Goal: Task Accomplishment & Management: Use online tool/utility

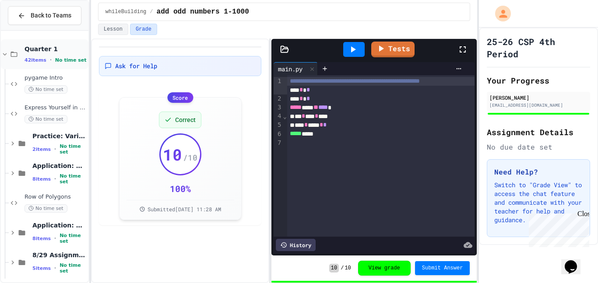
click at [55, 60] on span "No time set" at bounding box center [71, 60] width 32 height 6
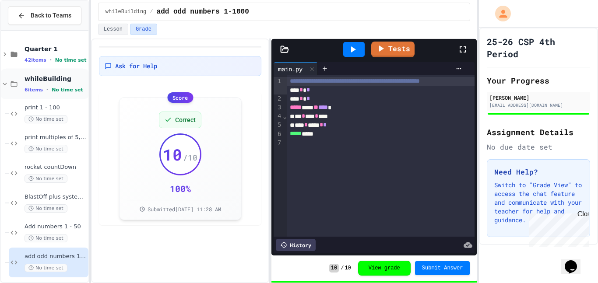
click at [58, 81] on span "whileBuilding" at bounding box center [56, 79] width 62 height 8
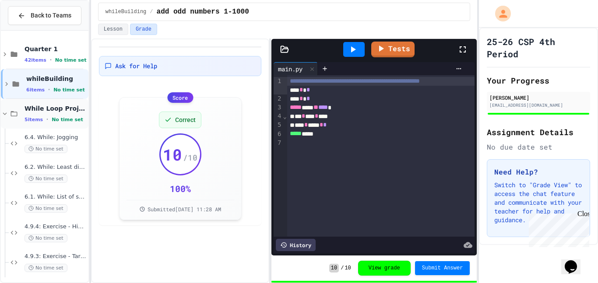
click at [56, 106] on span "While Loop Projects" at bounding box center [56, 109] width 62 height 8
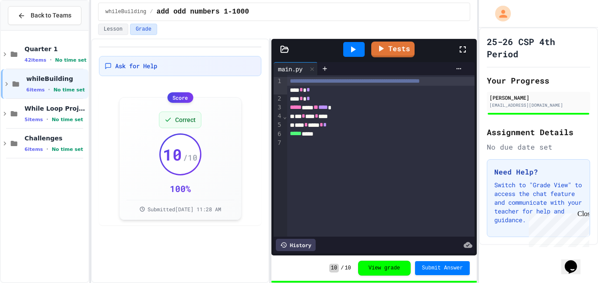
click at [57, 199] on div "Quarter 1 42 items • No time set whileBuilding 6 items • No time set While Loop…" at bounding box center [45, 156] width 88 height 245
click at [56, 148] on span "No time set" at bounding box center [68, 150] width 32 height 6
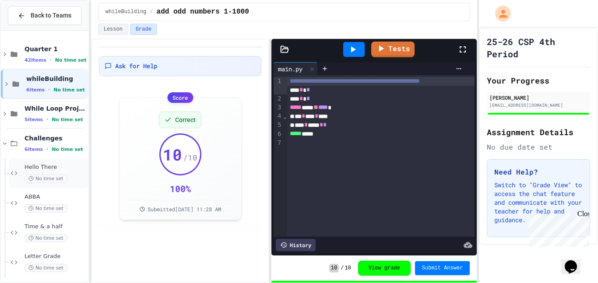
click at [56, 173] on div "Hello There No time set" at bounding box center [56, 173] width 62 height 19
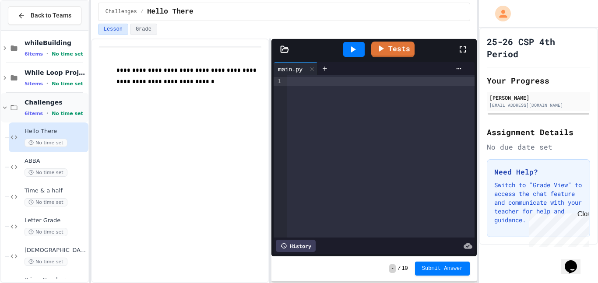
scroll to position [21, 0]
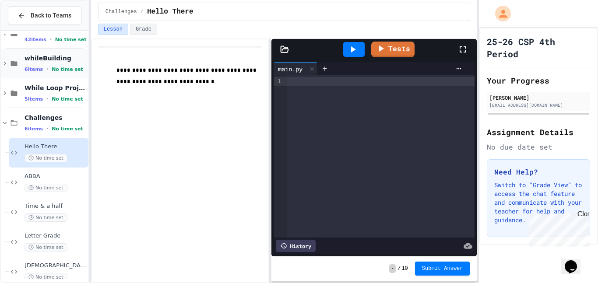
click at [64, 62] on span "whileBuilding" at bounding box center [56, 58] width 62 height 8
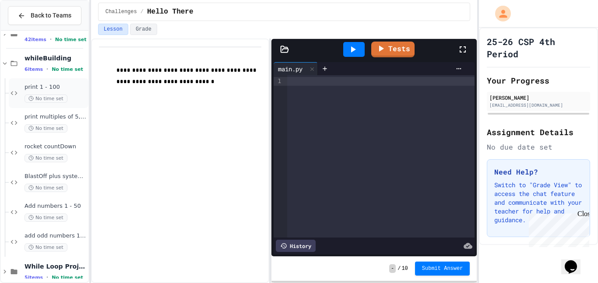
click at [60, 90] on span "print 1 - 100" at bounding box center [56, 87] width 62 height 7
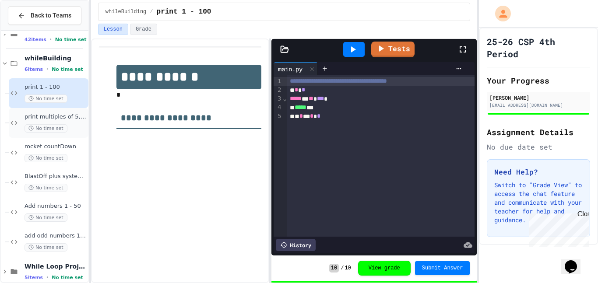
click at [64, 120] on span "print multiples of 5, 1-100" at bounding box center [56, 116] width 62 height 7
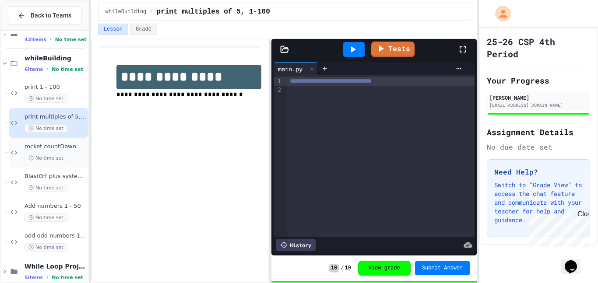
click at [69, 156] on div "No time set" at bounding box center [56, 158] width 62 height 8
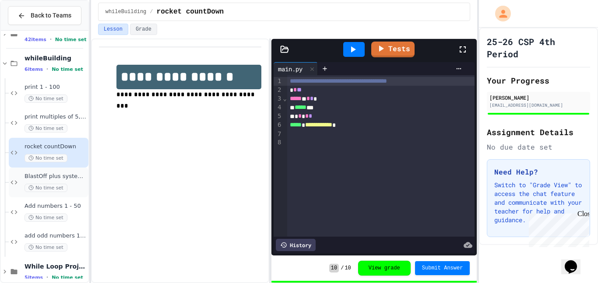
click at [68, 190] on div "No time set" at bounding box center [56, 188] width 62 height 8
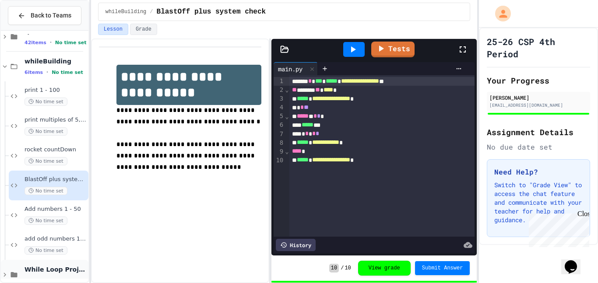
scroll to position [10, 0]
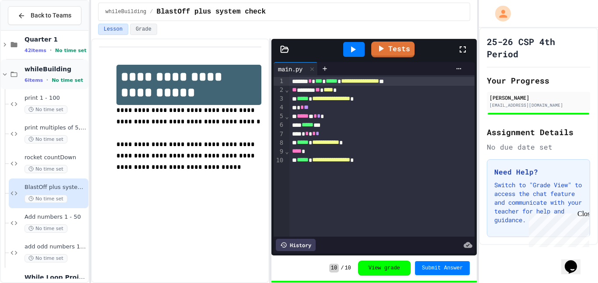
click at [70, 73] on div "whileBuilding 6 items • No time set" at bounding box center [56, 74] width 62 height 18
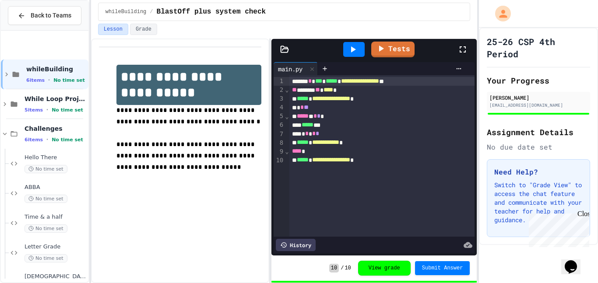
scroll to position [64, 0]
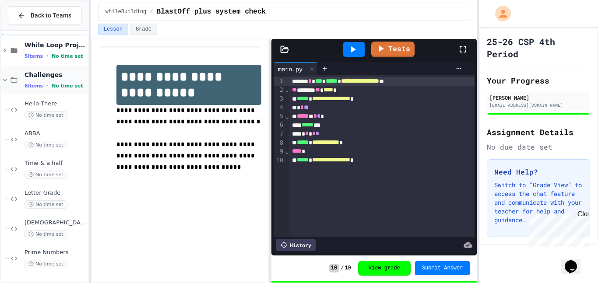
click at [54, 78] on span "Challenges" at bounding box center [56, 75] width 62 height 8
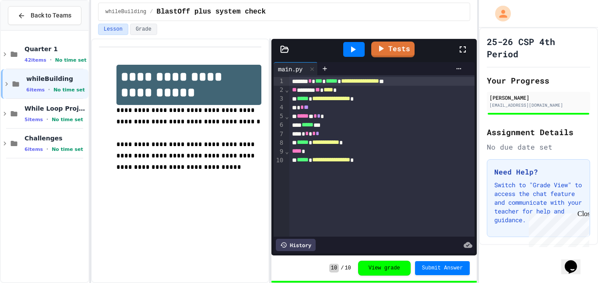
scroll to position [0, 0]
click at [64, 140] on span "Challenges" at bounding box center [56, 138] width 62 height 8
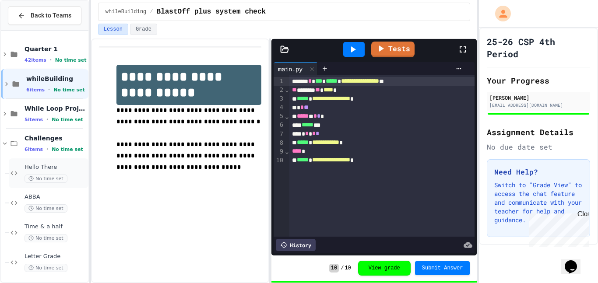
click at [54, 168] on span "Hello There" at bounding box center [56, 167] width 62 height 7
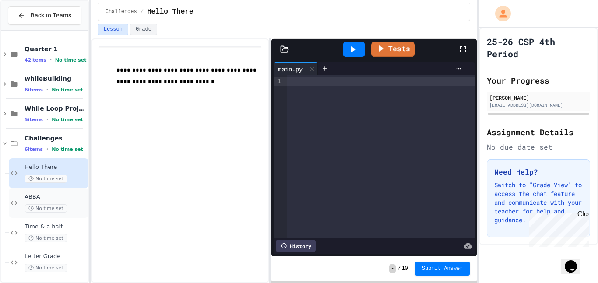
click at [67, 209] on div "No time set" at bounding box center [56, 209] width 62 height 8
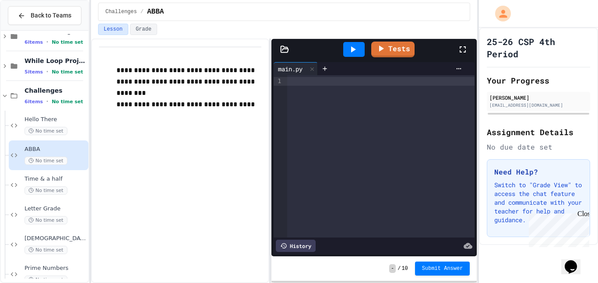
scroll to position [64, 0]
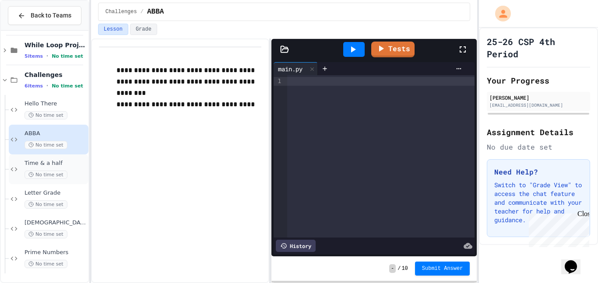
click at [58, 169] on div "Time & a half No time set" at bounding box center [56, 169] width 62 height 19
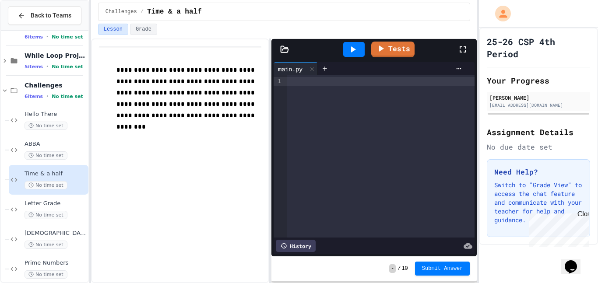
scroll to position [64, 0]
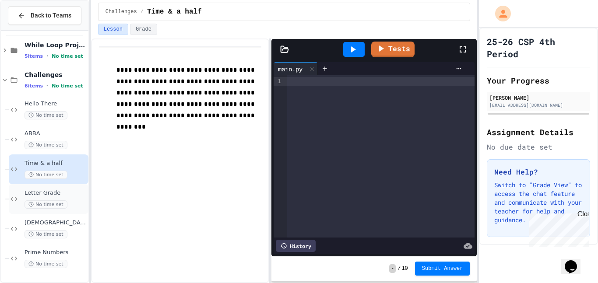
click at [64, 198] on div "Letter Grade No time set" at bounding box center [56, 199] width 62 height 19
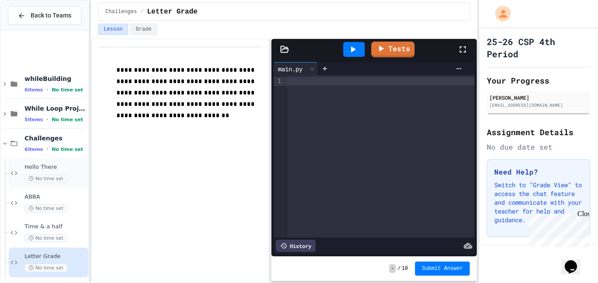
scroll to position [64, 0]
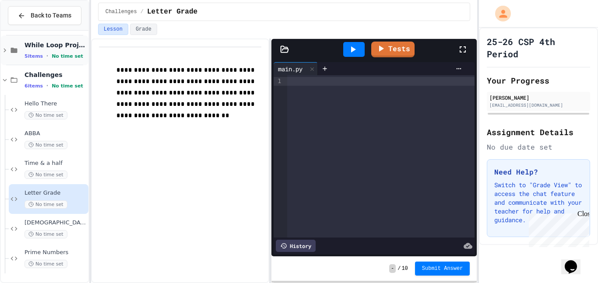
click at [81, 50] on div "While Loop Projects 5 items • No time set" at bounding box center [56, 50] width 62 height 18
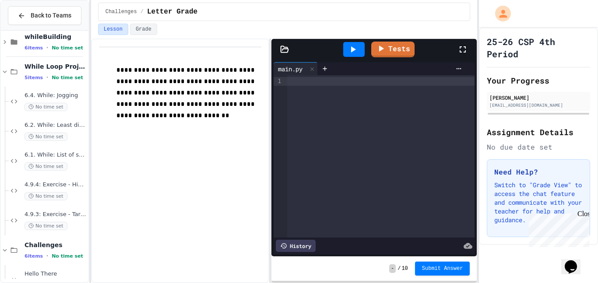
scroll to position [44, 0]
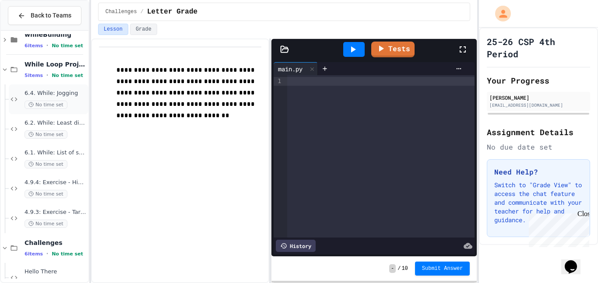
click at [80, 109] on div "No time set" at bounding box center [56, 105] width 62 height 8
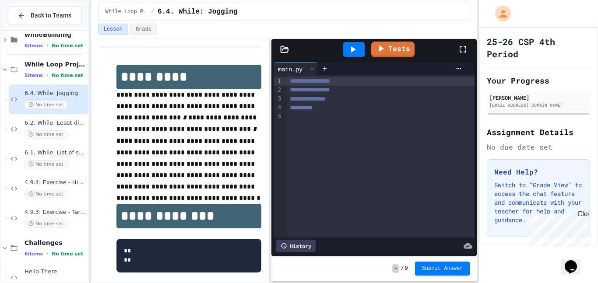
click at [596, 147] on div "25-26 CSP 4th Period Your Progress [PERSON_NAME] [EMAIL_ADDRESS][DOMAIN_NAME] A…" at bounding box center [538, 137] width 119 height 218
click at [67, 191] on div "No time set" at bounding box center [56, 194] width 62 height 8
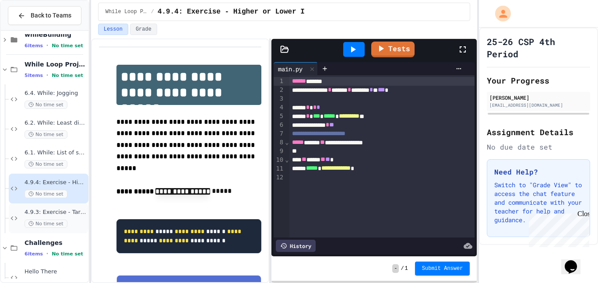
click at [74, 221] on div "No time set" at bounding box center [56, 224] width 62 height 8
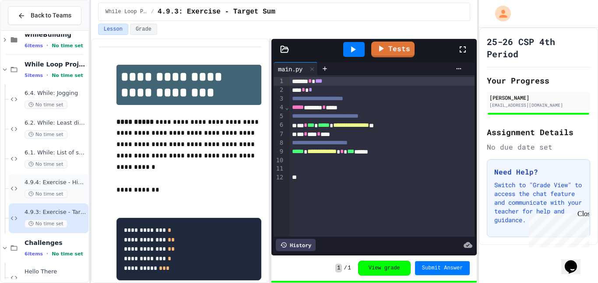
click at [71, 193] on div "No time set" at bounding box center [56, 194] width 62 height 8
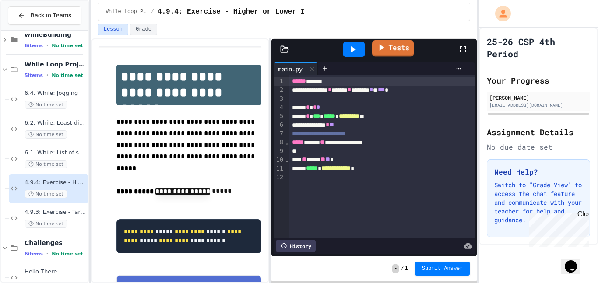
click at [397, 47] on link "Tests" at bounding box center [393, 48] width 42 height 17
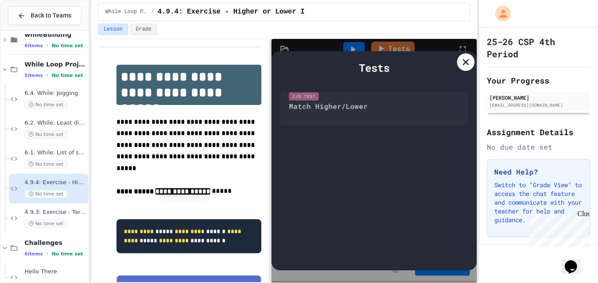
click at [465, 63] on icon at bounding box center [466, 62] width 6 height 6
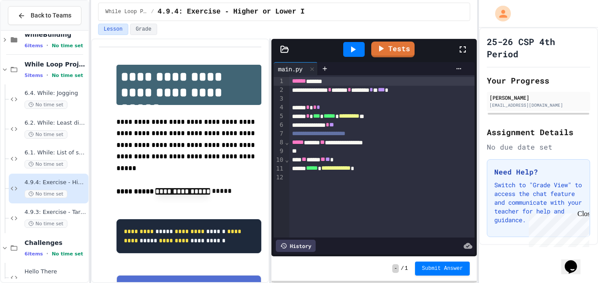
click at [355, 48] on icon at bounding box center [353, 49] width 11 height 11
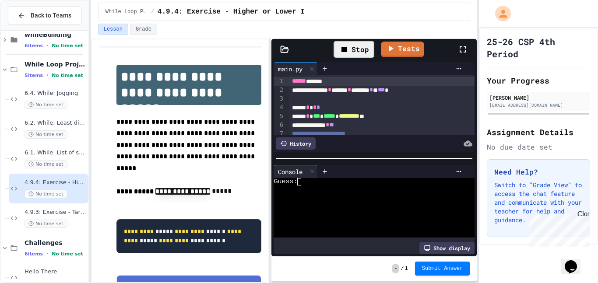
click at [304, 182] on textarea "Terminal input" at bounding box center [303, 181] width 4 height 7
click at [399, 51] on link "Tests" at bounding box center [402, 48] width 39 height 17
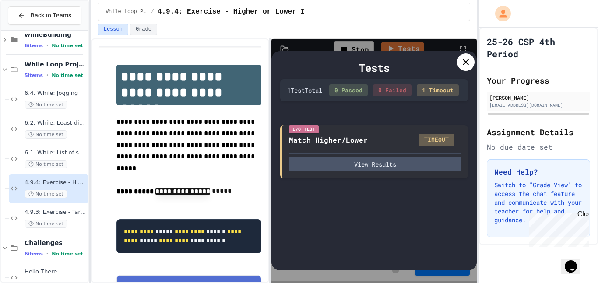
click at [462, 61] on icon at bounding box center [466, 62] width 11 height 11
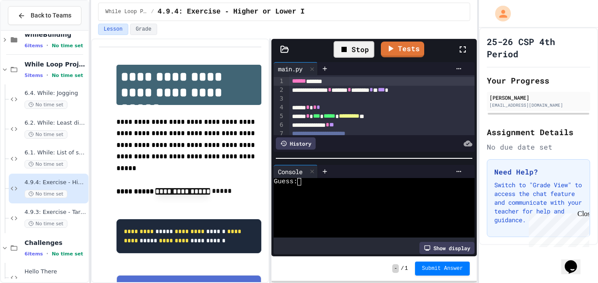
click at [596, 126] on div "25-26 CSP 4th Period Your Progress [PERSON_NAME] [EMAIL_ADDRESS][DOMAIN_NAME] A…" at bounding box center [538, 137] width 119 height 218
click at [364, 49] on div "Stop" at bounding box center [354, 49] width 41 height 17
click at [70, 157] on div "6.1. While: List of squares No time set" at bounding box center [56, 158] width 62 height 19
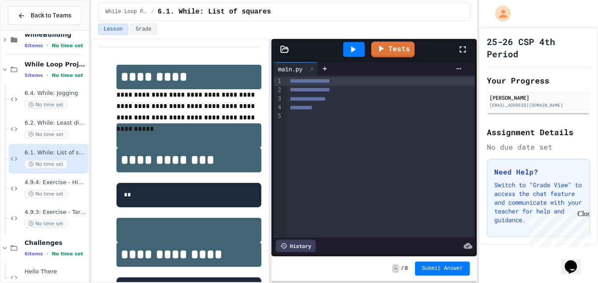
click at [304, 119] on div at bounding box center [381, 117] width 188 height 9
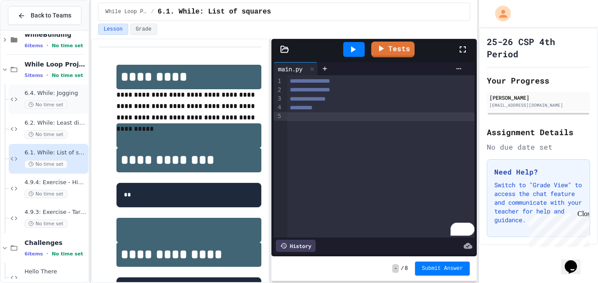
click at [69, 95] on span "6.4. While: Jogging" at bounding box center [56, 93] width 62 height 7
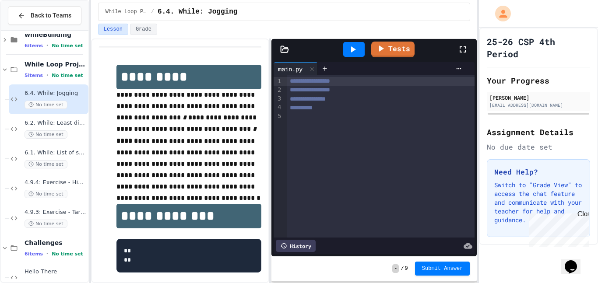
click at [316, 115] on div at bounding box center [381, 117] width 188 height 9
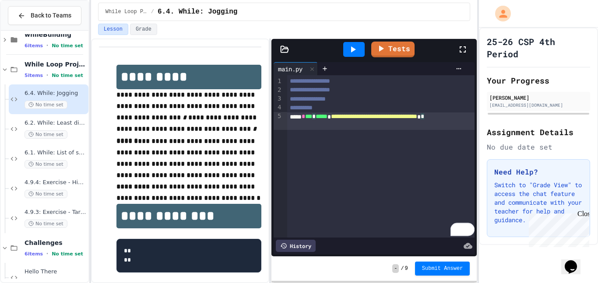
click at [320, 127] on div "**********" at bounding box center [381, 122] width 188 height 18
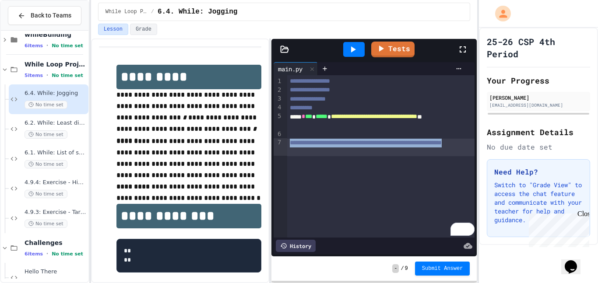
drag, startPoint x: 367, startPoint y: 152, endPoint x: 286, endPoint y: 142, distance: 82.0
click at [286, 142] on div "**********" at bounding box center [374, 156] width 201 height 162
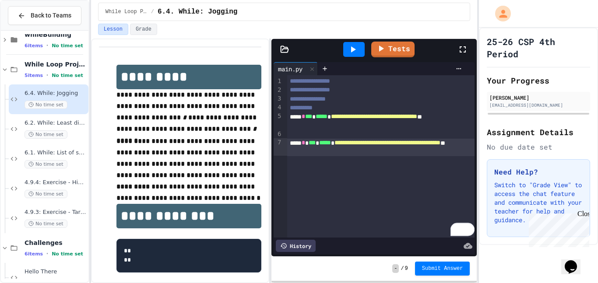
click at [335, 152] on div "**********" at bounding box center [381, 148] width 188 height 18
click at [368, 152] on div "**********" at bounding box center [381, 148] width 188 height 18
click at [344, 149] on div "**********" at bounding box center [381, 148] width 188 height 18
click at [445, 146] on span "*" at bounding box center [447, 143] width 4 height 6
click at [363, 152] on div "**********" at bounding box center [381, 148] width 188 height 18
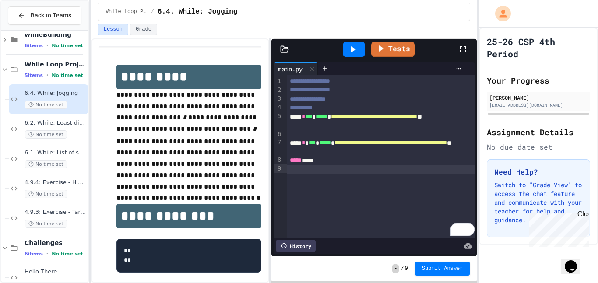
click at [319, 160] on div "***** ****" at bounding box center [381, 160] width 188 height 9
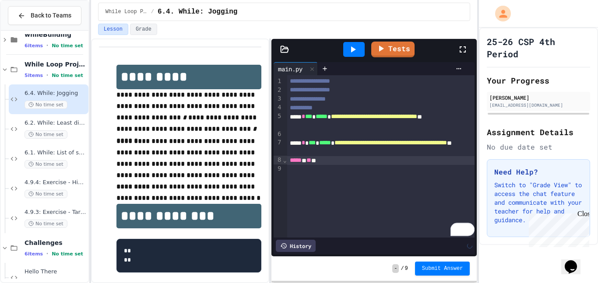
click at [337, 161] on div "***** * ** **" at bounding box center [381, 160] width 188 height 9
click at [313, 172] on div "To enrich screen reader interactions, please activate Accessibility in Grammarl…" at bounding box center [381, 169] width 188 height 9
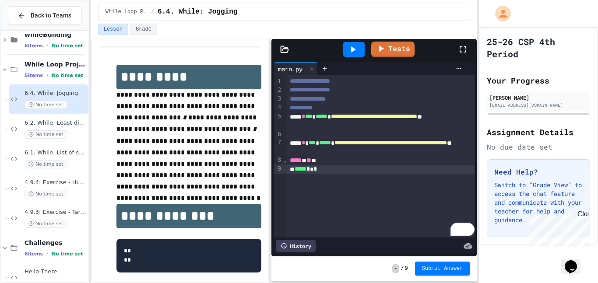
click at [346, 172] on div "***** * * *" at bounding box center [381, 169] width 188 height 9
click at [596, 173] on div "25-26 CSP 4th Period Your Progress [PERSON_NAME] [EMAIL_ADDRESS][DOMAIN_NAME] A…" at bounding box center [538, 137] width 119 height 218
click at [55, 209] on span "4.9.3: Exercise - Target Sum" at bounding box center [56, 212] width 62 height 7
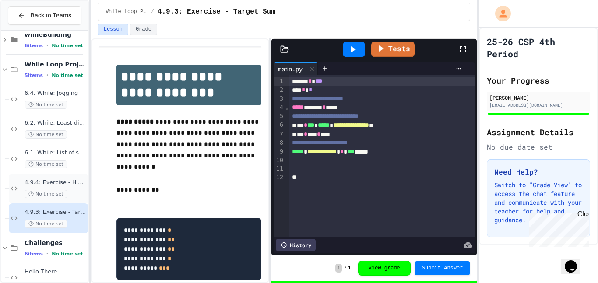
click at [71, 197] on div "No time set" at bounding box center [56, 194] width 62 height 8
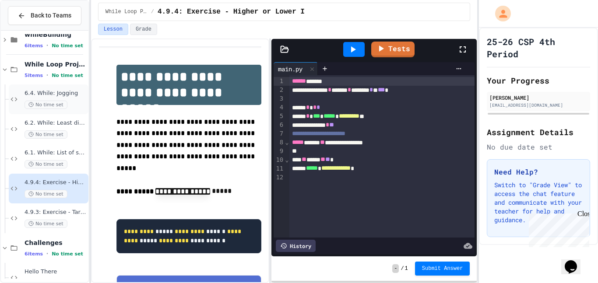
click at [73, 105] on div "No time set" at bounding box center [56, 105] width 62 height 8
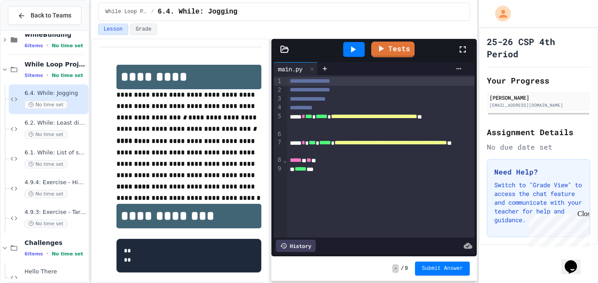
click at [75, 100] on div "6.4. While: Jogging No time set" at bounding box center [56, 99] width 62 height 19
click at [340, 54] on div at bounding box center [354, 50] width 30 height 24
click at [350, 52] on icon at bounding box center [353, 49] width 11 height 11
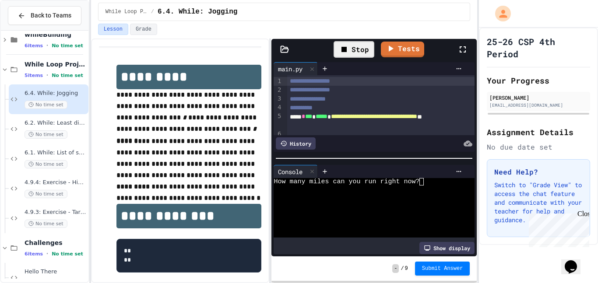
click at [422, 184] on textarea "Terminal input" at bounding box center [422, 181] width 4 height 7
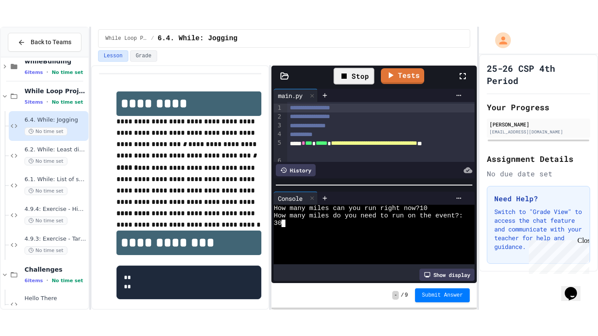
scroll to position [7, 0]
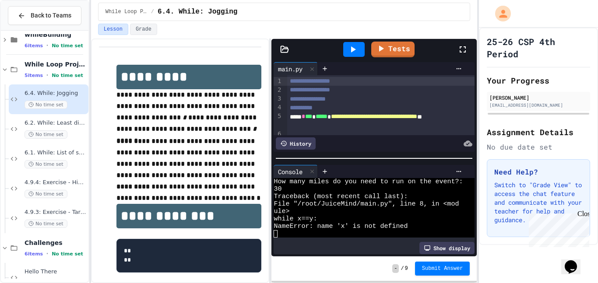
click at [466, 53] on icon at bounding box center [463, 49] width 11 height 11
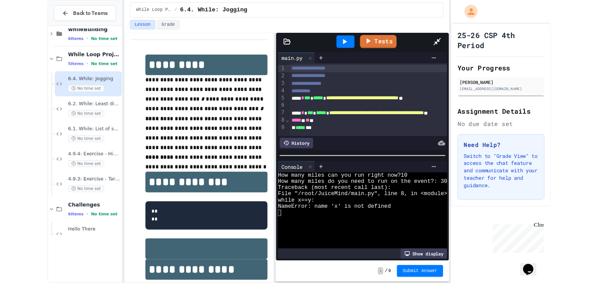
scroll to position [0, 0]
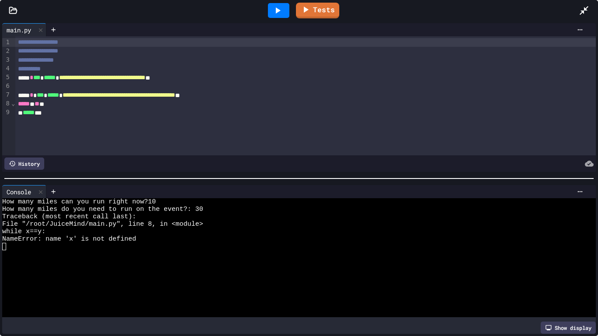
click at [58, 114] on div "***** ***" at bounding box center [305, 113] width 581 height 9
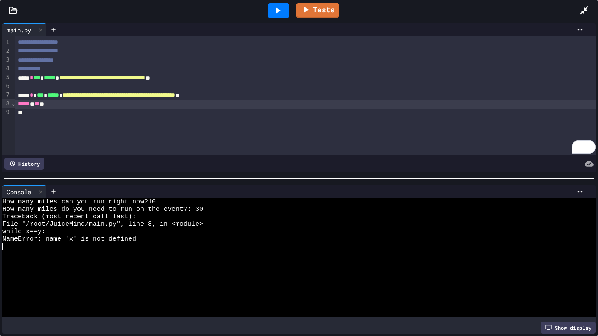
click at [56, 105] on div "***** * ** **" at bounding box center [305, 104] width 581 height 9
click at [62, 107] on div "***** * ** **" at bounding box center [305, 104] width 581 height 9
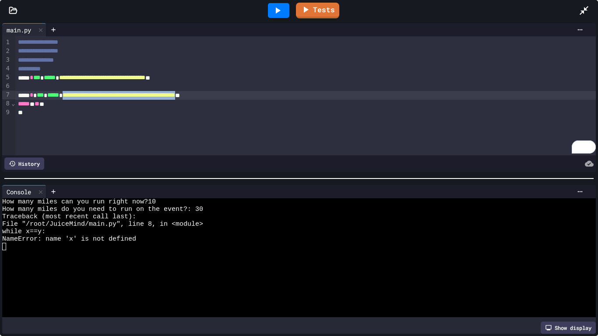
drag, startPoint x: 256, startPoint y: 94, endPoint x: 77, endPoint y: 96, distance: 178.7
click at [77, 96] on div "**********" at bounding box center [305, 95] width 581 height 9
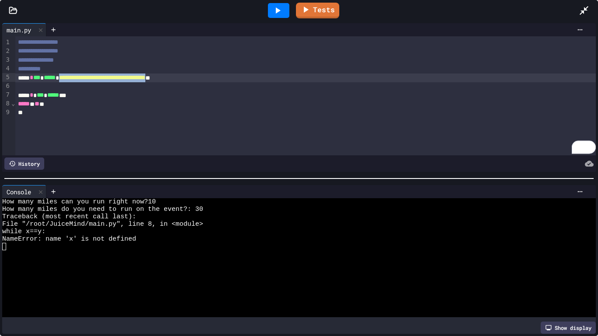
drag, startPoint x: 211, startPoint y: 76, endPoint x: 74, endPoint y: 77, distance: 136.2
click at [74, 77] on div "**********" at bounding box center [305, 78] width 581 height 9
click at [32, 87] on div "To enrich screen reader interactions, please activate Accessibility in Grammarl…" at bounding box center [305, 86] width 581 height 9
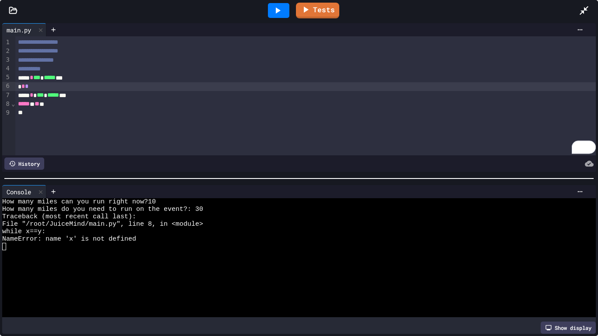
click at [35, 99] on div "***** * *** * ***** ***" at bounding box center [305, 95] width 581 height 9
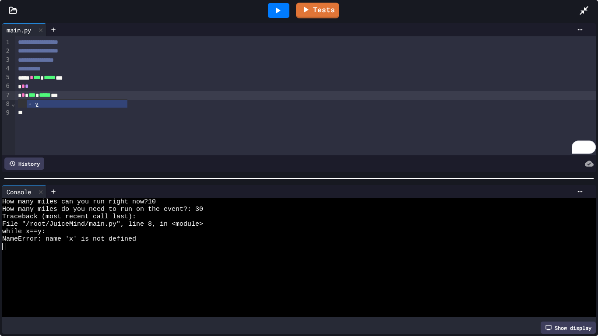
click at [33, 78] on span "*" at bounding box center [32, 77] width 4 height 6
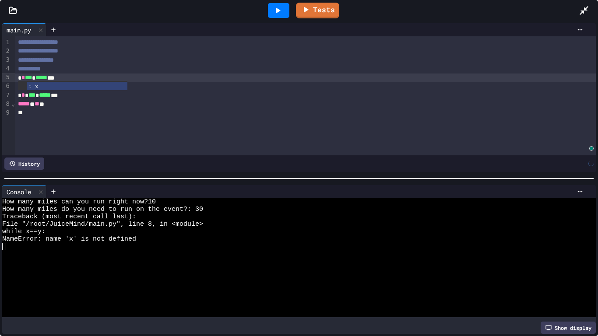
click at [75, 95] on div "* * *** * ***** ***" at bounding box center [305, 95] width 581 height 9
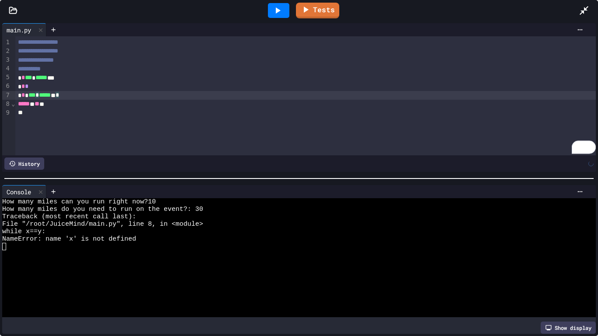
click at [51, 105] on div "***** * ** **" at bounding box center [305, 104] width 581 height 9
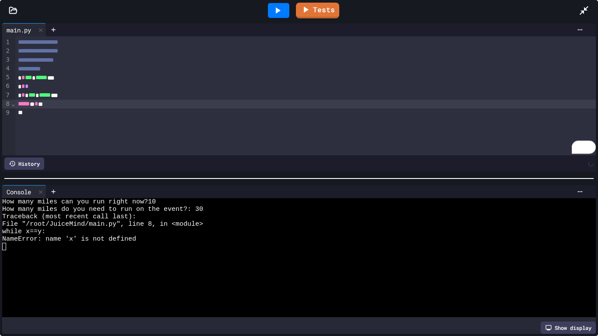
click at [63, 102] on div "***** * * **" at bounding box center [305, 104] width 581 height 9
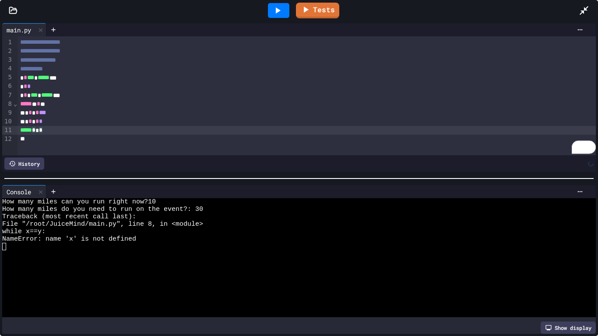
click at [282, 14] on icon at bounding box center [277, 10] width 11 height 11
click at [583, 13] on icon at bounding box center [584, 10] width 11 height 11
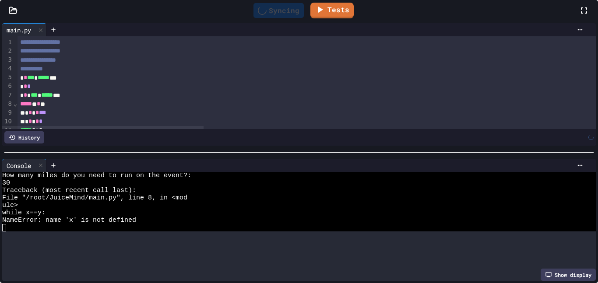
scroll to position [7, 0]
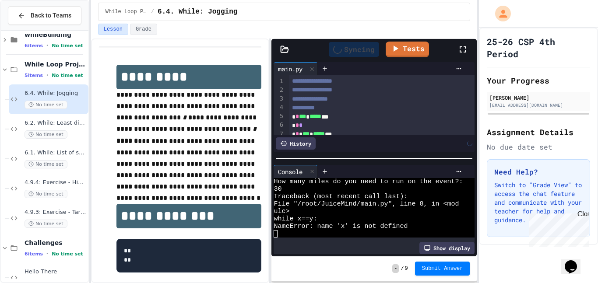
click at [368, 120] on div "* * *** * ***** ***" at bounding box center [382, 117] width 186 height 9
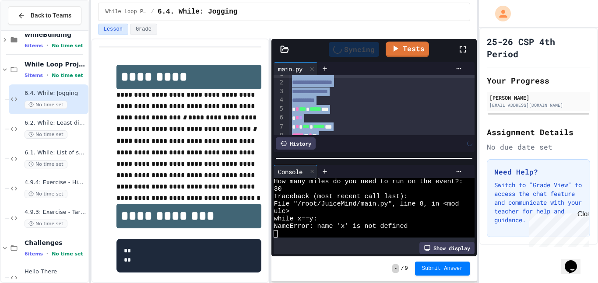
scroll to position [0, 0]
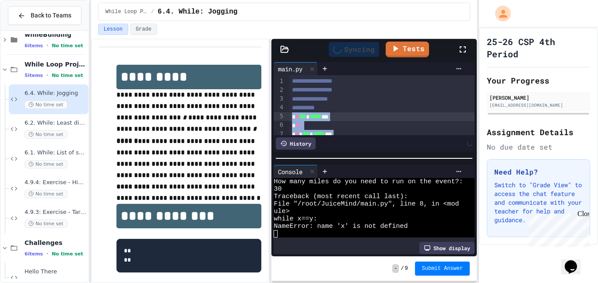
drag, startPoint x: 331, startPoint y: 121, endPoint x: 291, endPoint y: 117, distance: 40.0
click at [291, 117] on div "**********" at bounding box center [382, 129] width 186 height 109
click at [414, 104] on div "******* * * *" at bounding box center [382, 108] width 186 height 9
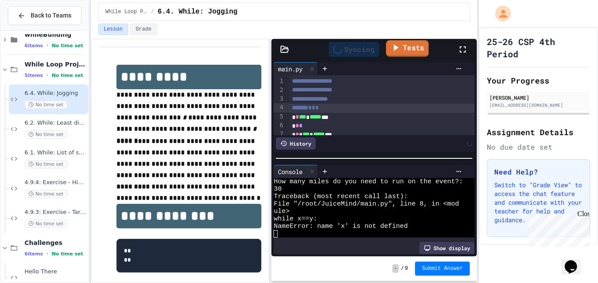
click at [411, 43] on link "Tests" at bounding box center [407, 48] width 42 height 17
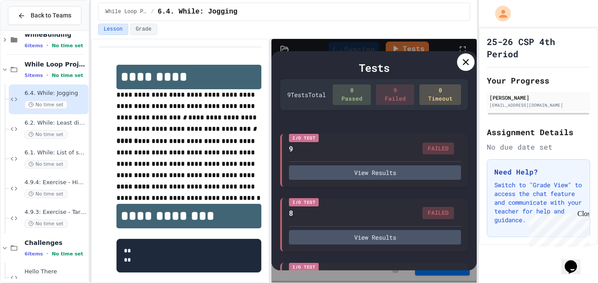
click at [466, 68] on div at bounding box center [466, 62] width 18 height 18
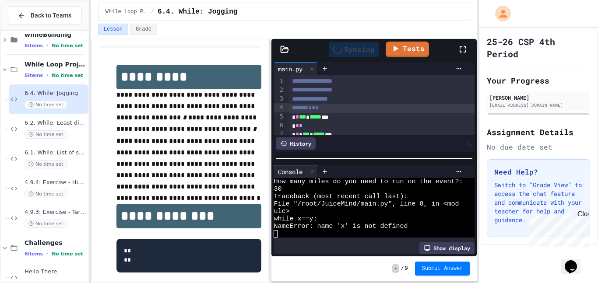
scroll to position [49, 0]
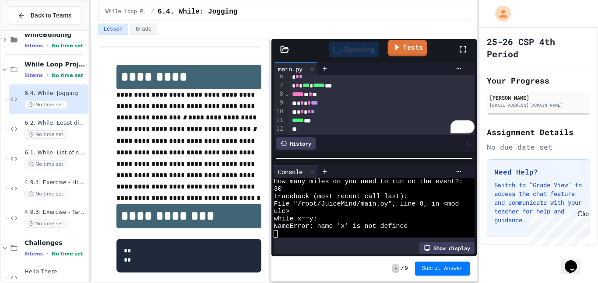
click at [403, 50] on link "Tests" at bounding box center [407, 48] width 39 height 17
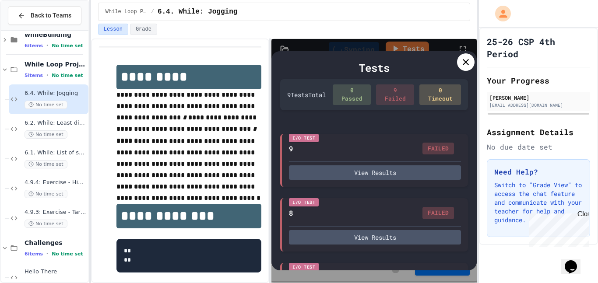
click at [462, 64] on icon at bounding box center [466, 62] width 11 height 11
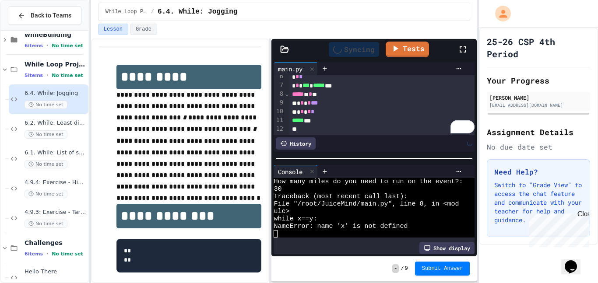
scroll to position [0, 0]
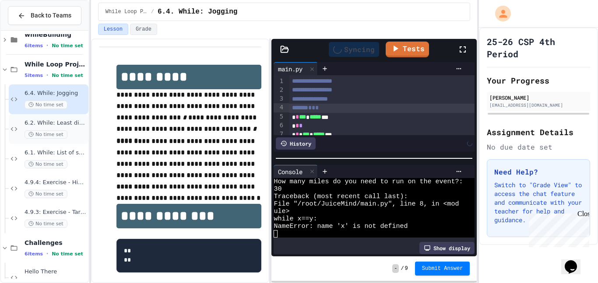
click at [52, 138] on span "No time set" at bounding box center [46, 135] width 43 height 8
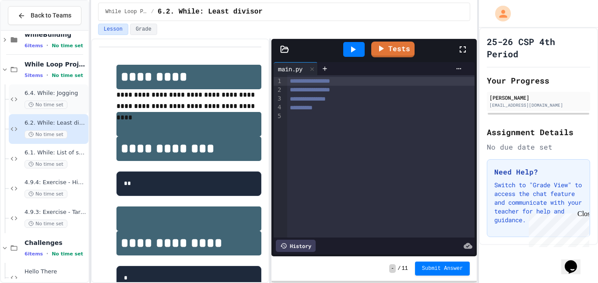
click at [74, 96] on span "6.4. While: Jogging" at bounding box center [56, 93] width 62 height 7
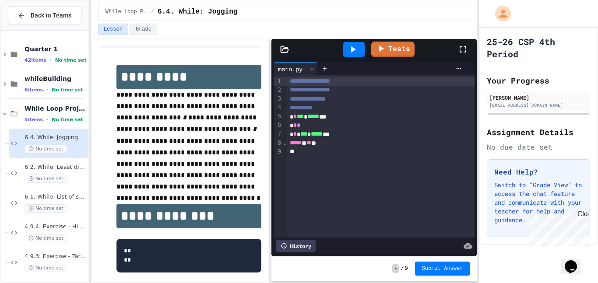
click at [351, 46] on icon at bounding box center [353, 49] width 11 height 11
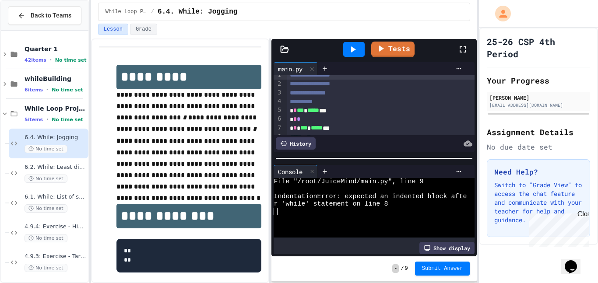
scroll to position [22, 0]
click at [323, 123] on div "***** * ** **" at bounding box center [381, 120] width 188 height 9
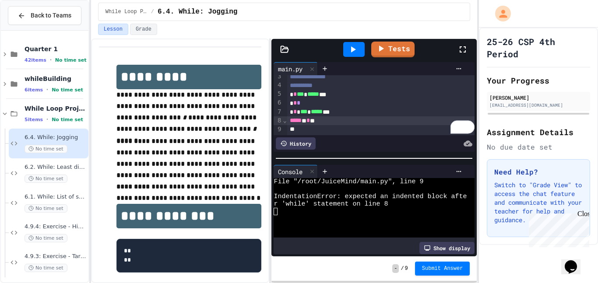
click at [336, 124] on div "***** * * **" at bounding box center [381, 120] width 188 height 9
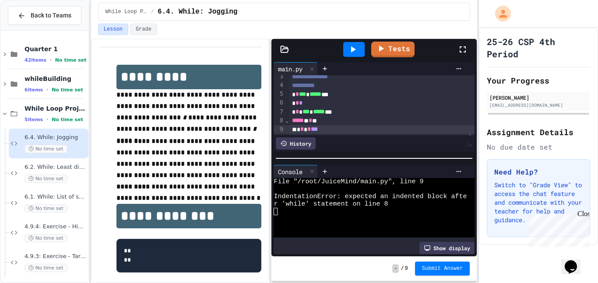
scroll to position [31, 0]
click at [319, 125] on div "* * * * ***" at bounding box center [382, 120] width 186 height 9
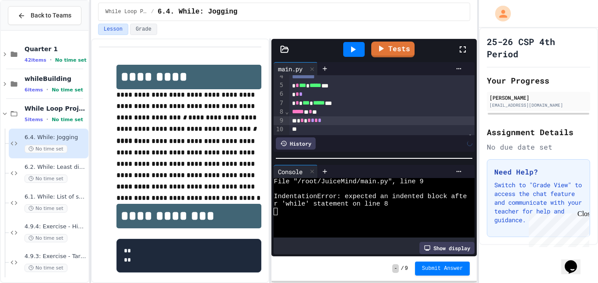
click at [343, 120] on div "* * * * * * *" at bounding box center [382, 120] width 186 height 9
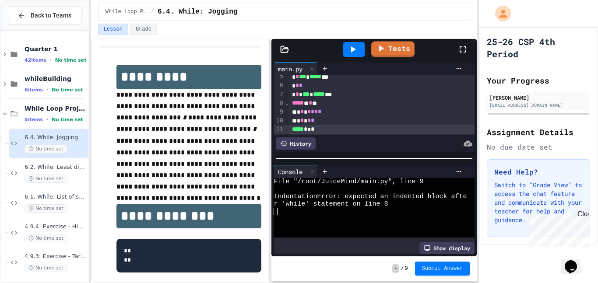
click at [357, 48] on icon at bounding box center [353, 49] width 11 height 11
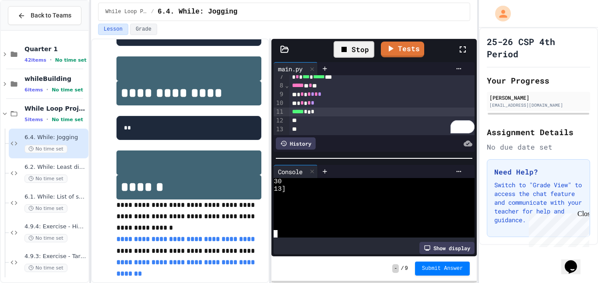
scroll to position [15, 0]
click at [351, 48] on div "Stop" at bounding box center [354, 49] width 41 height 17
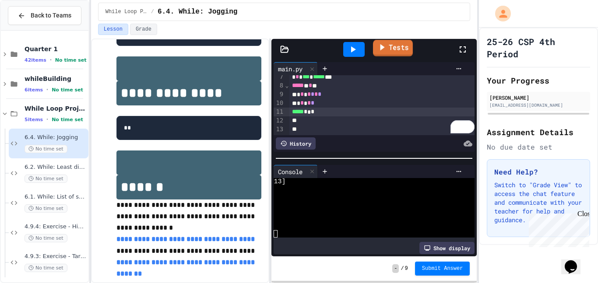
click at [398, 50] on link "Tests" at bounding box center [393, 48] width 40 height 17
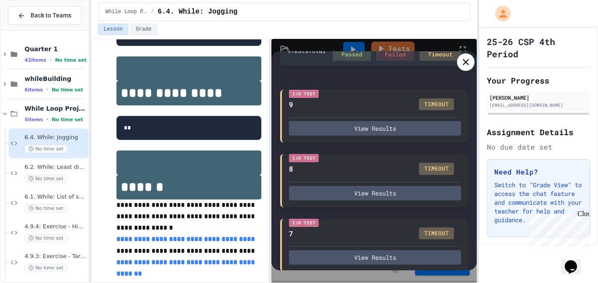
scroll to position [0, 0]
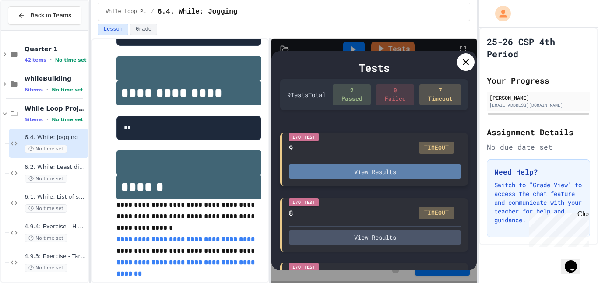
click at [397, 176] on button "View Results" at bounding box center [375, 172] width 172 height 14
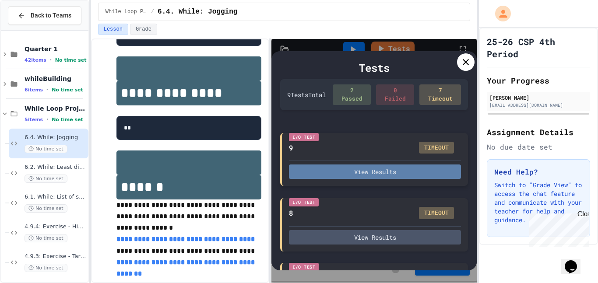
click at [428, 174] on button "View Results" at bounding box center [375, 172] width 172 height 14
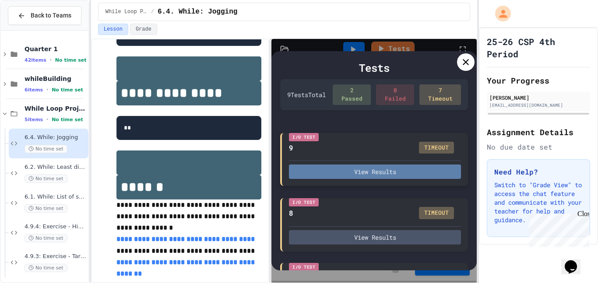
click at [420, 178] on button "View Results" at bounding box center [375, 172] width 172 height 14
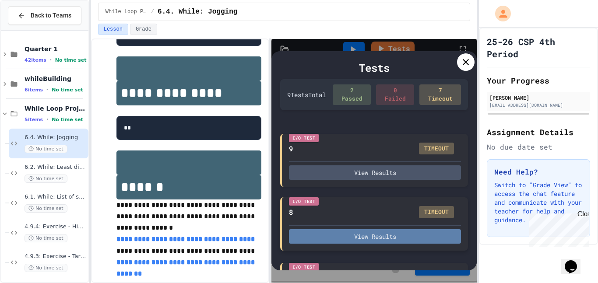
click at [394, 240] on button "View Results" at bounding box center [375, 236] width 172 height 14
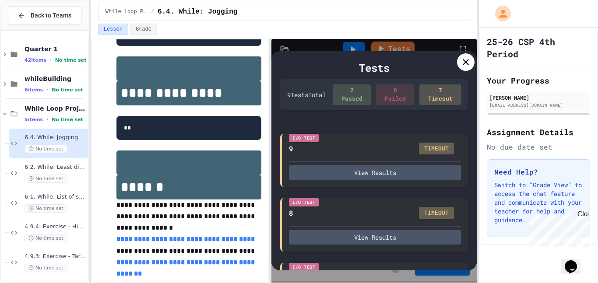
click at [464, 70] on div at bounding box center [466, 62] width 18 height 18
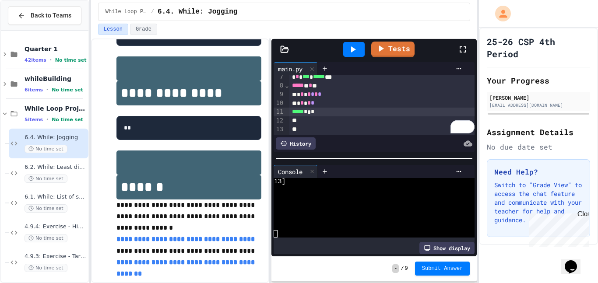
click at [356, 53] on icon at bounding box center [353, 49] width 11 height 11
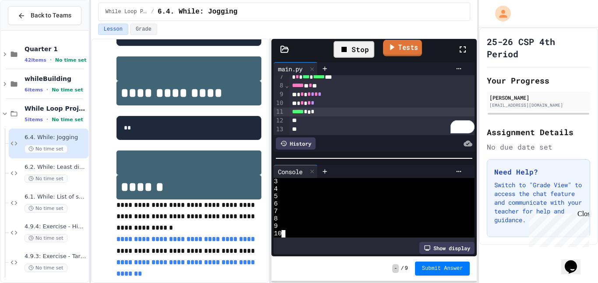
click at [400, 49] on link "Tests" at bounding box center [402, 48] width 39 height 17
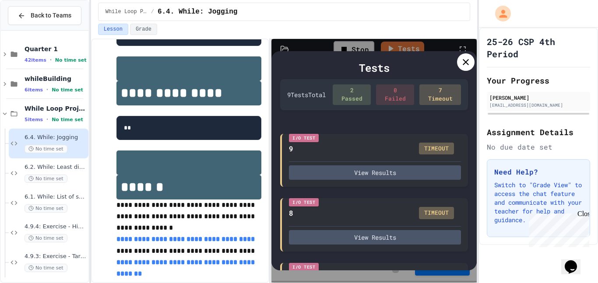
click at [465, 62] on icon at bounding box center [466, 62] width 11 height 11
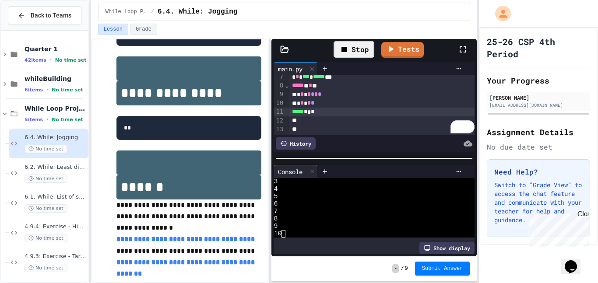
click at [357, 50] on div "Stop" at bounding box center [354, 49] width 41 height 17
click at [357, 50] on icon at bounding box center [353, 49] width 11 height 11
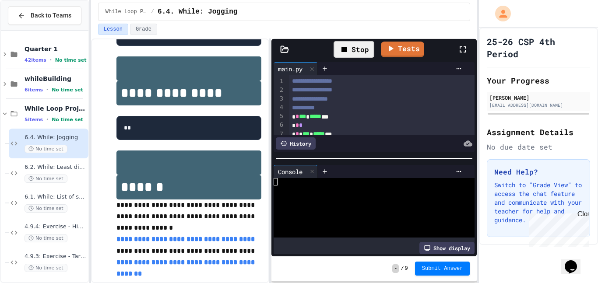
click at [363, 53] on div "Stop" at bounding box center [354, 49] width 41 height 17
click at [382, 49] on icon at bounding box center [381, 47] width 10 height 11
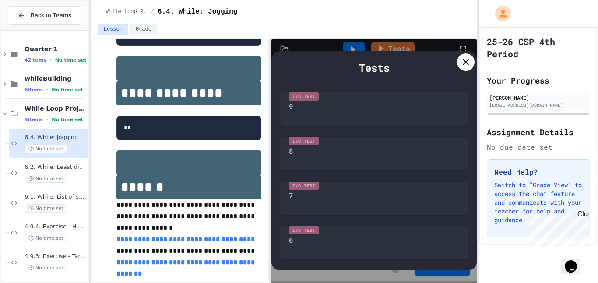
click at [465, 67] on div at bounding box center [466, 62] width 18 height 18
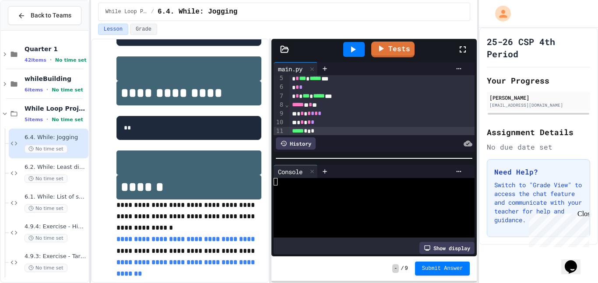
scroll to position [39, 0]
click at [349, 52] on icon at bounding box center [353, 49] width 11 height 11
click at [363, 49] on div "Stop" at bounding box center [354, 49] width 41 height 17
click at [385, 52] on icon at bounding box center [381, 47] width 11 height 11
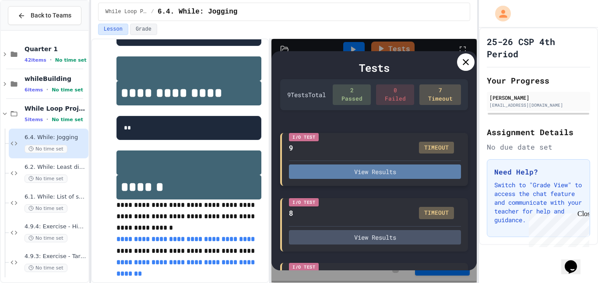
click at [374, 174] on button "View Results" at bounding box center [375, 172] width 172 height 14
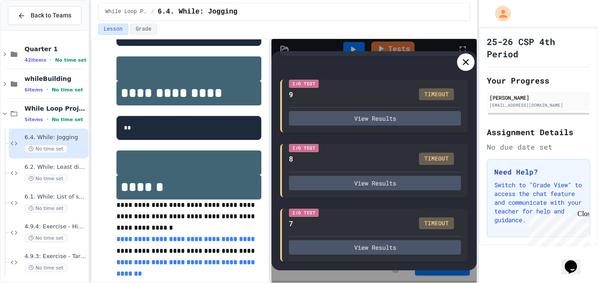
scroll to position [70, 0]
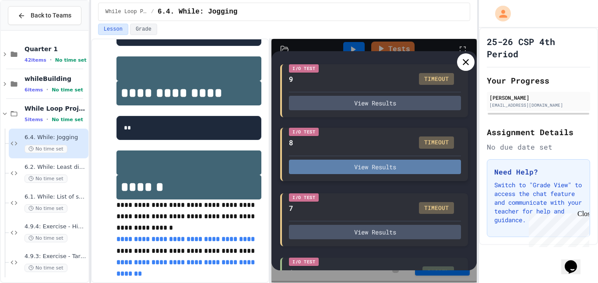
click at [416, 174] on button "View Results" at bounding box center [375, 167] width 172 height 14
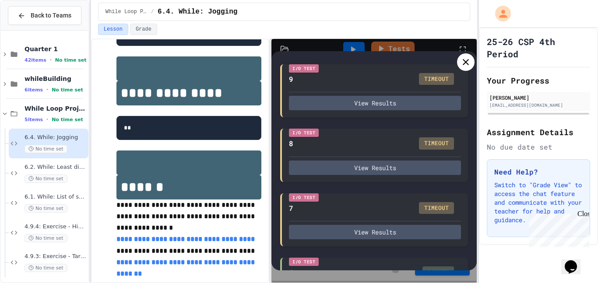
click at [464, 62] on icon at bounding box center [466, 62] width 11 height 11
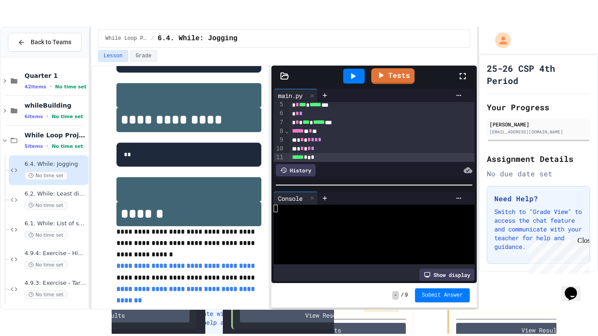
scroll to position [0, 0]
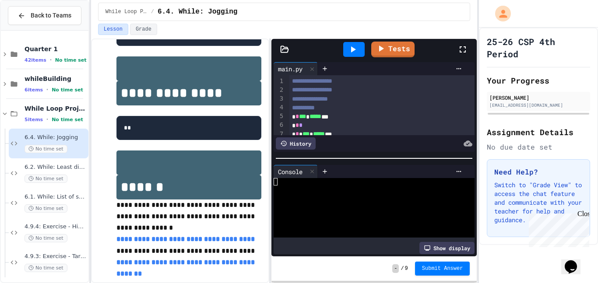
click at [467, 56] on div at bounding box center [467, 50] width 19 height 24
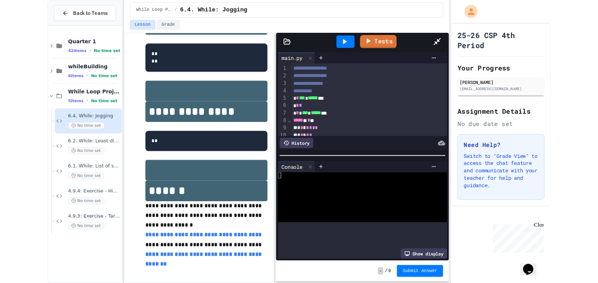
scroll to position [208, 0]
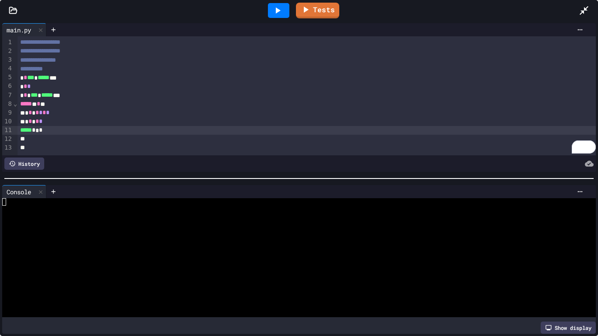
click at [395, 257] on div at bounding box center [295, 254] width 587 height 7
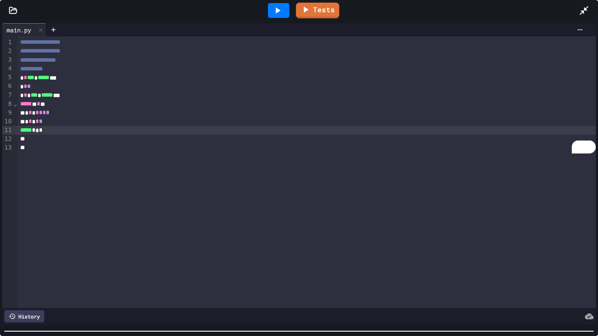
click at [344, 283] on div "**********" at bounding box center [299, 178] width 598 height 315
click at [581, 10] on icon at bounding box center [584, 10] width 11 height 11
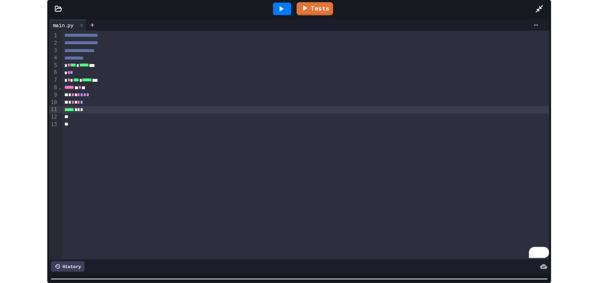
scroll to position [227, 0]
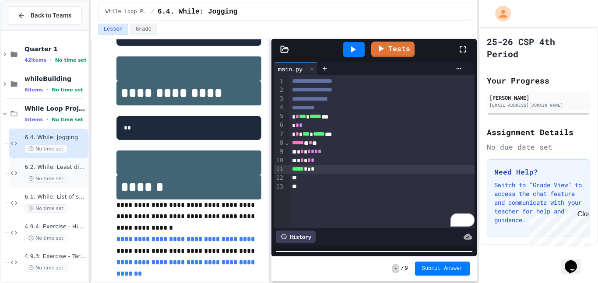
click at [70, 171] on div "6.2. While: Least divisor No time set" at bounding box center [56, 173] width 62 height 19
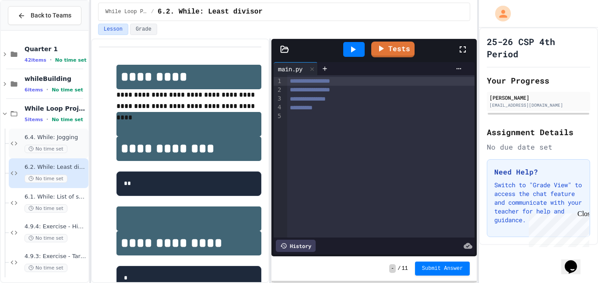
click at [62, 146] on span "No time set" at bounding box center [46, 149] width 43 height 8
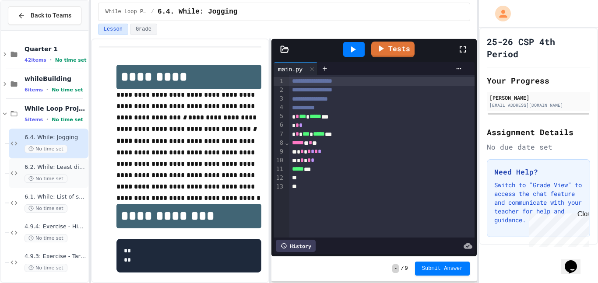
click at [87, 176] on div "6.2. While: Least divisor No time set" at bounding box center [49, 174] width 80 height 30
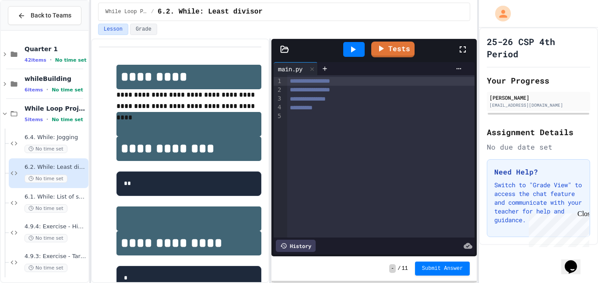
click at [69, 148] on div "No time set" at bounding box center [56, 149] width 62 height 8
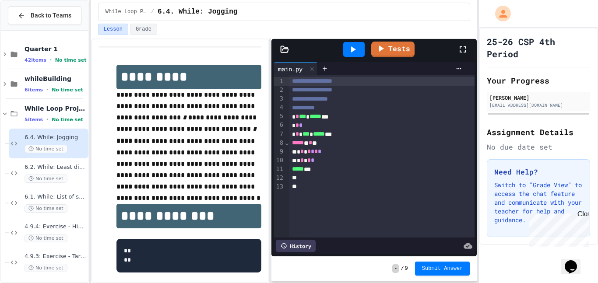
click at [320, 154] on span "*" at bounding box center [320, 151] width 4 height 6
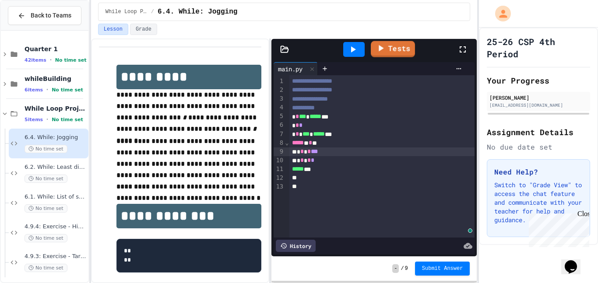
click at [364, 47] on div at bounding box center [353, 49] width 21 height 15
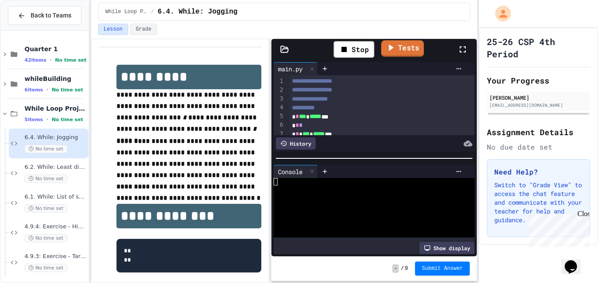
click at [405, 53] on link "Tests" at bounding box center [402, 48] width 43 height 17
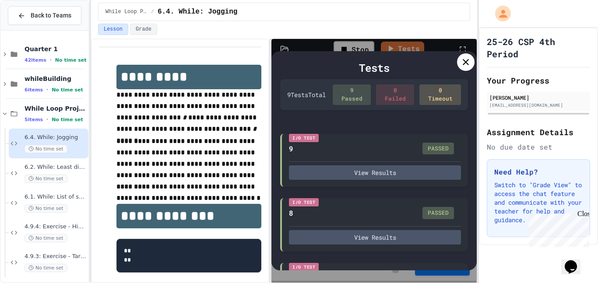
click at [465, 61] on icon at bounding box center [466, 62] width 6 height 6
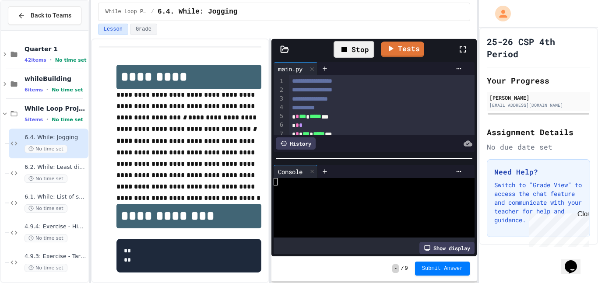
click at [361, 55] on div "Stop" at bounding box center [354, 49] width 41 height 17
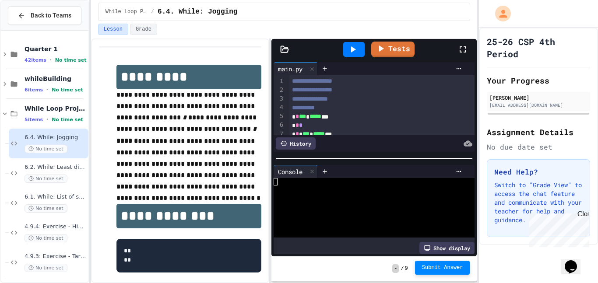
click at [438, 269] on span "Submit Answer" at bounding box center [442, 268] width 41 height 7
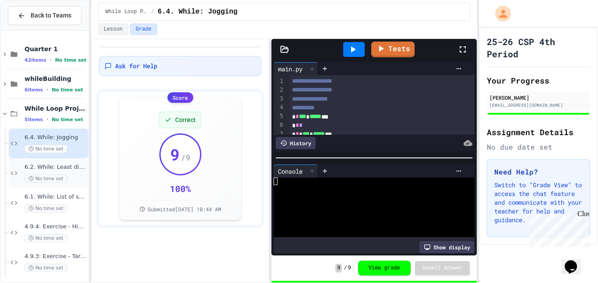
click at [60, 172] on div "6.2. While: Least divisor No time set" at bounding box center [56, 173] width 62 height 19
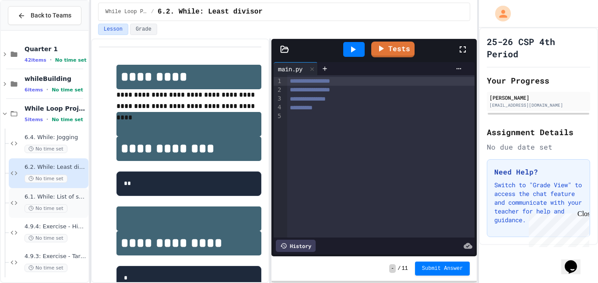
click at [79, 202] on div "6.1. While: List of squares No time set" at bounding box center [56, 203] width 62 height 19
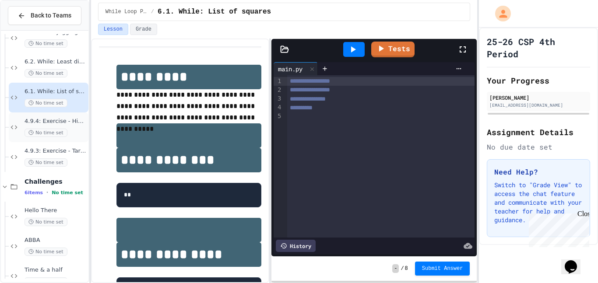
scroll to position [112, 0]
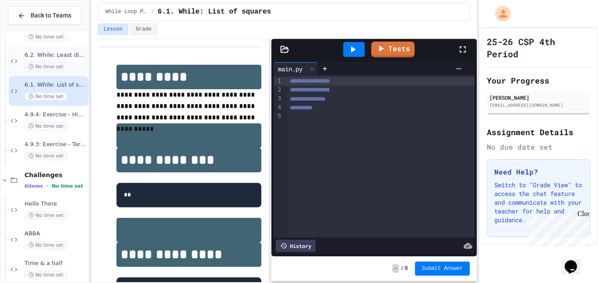
click at [65, 56] on span "6.2. While: Least divisor" at bounding box center [56, 55] width 62 height 7
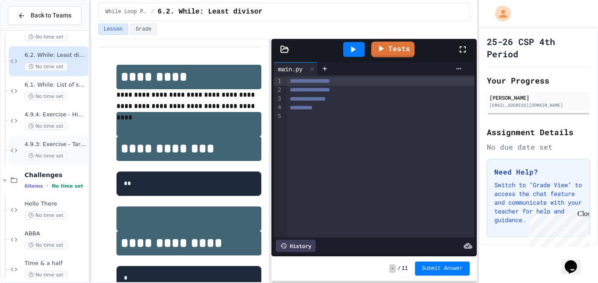
click at [64, 160] on div "No time set" at bounding box center [56, 156] width 62 height 8
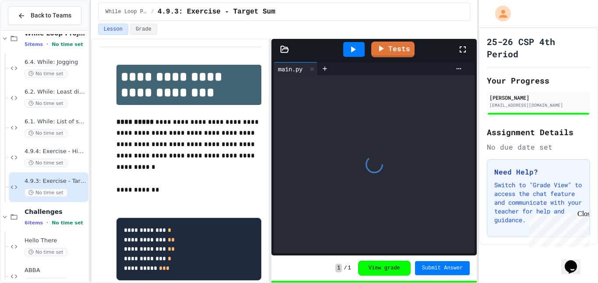
scroll to position [63, 0]
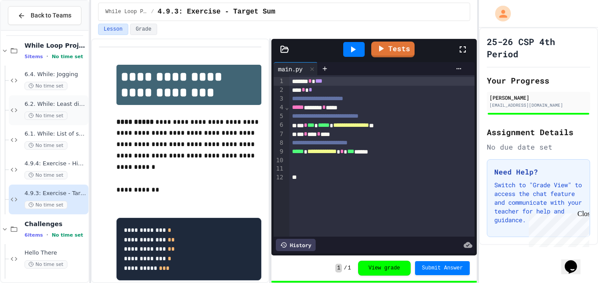
click at [60, 117] on span "No time set" at bounding box center [46, 116] width 43 height 8
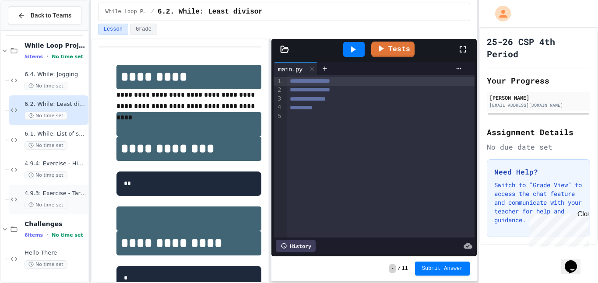
click at [72, 196] on span "4.9.3: Exercise - Target Sum" at bounding box center [56, 193] width 62 height 7
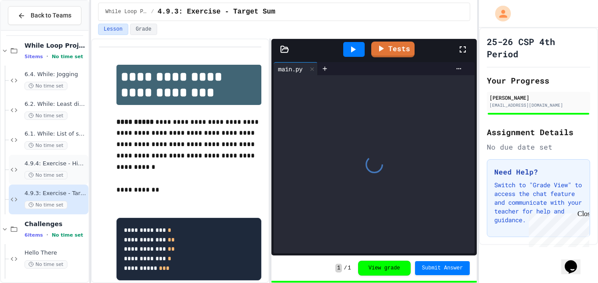
click at [74, 163] on span "4.9.4: Exercise - Higher or Lower I" at bounding box center [56, 163] width 62 height 7
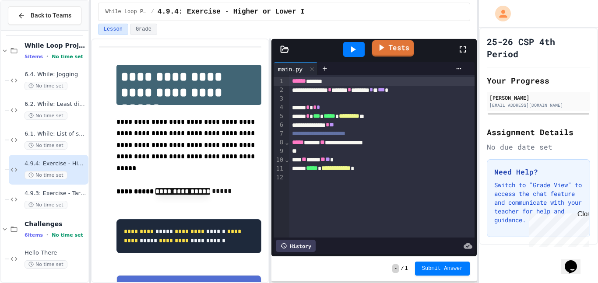
click at [402, 42] on link "Tests" at bounding box center [393, 48] width 42 height 17
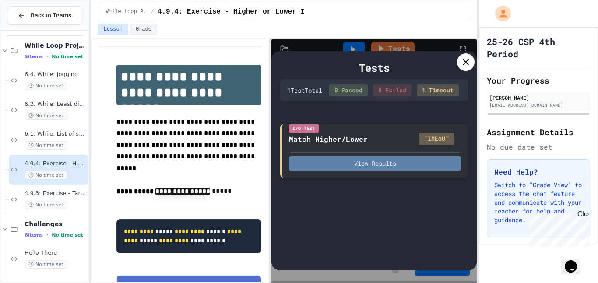
click at [409, 171] on button "View Results" at bounding box center [375, 163] width 172 height 14
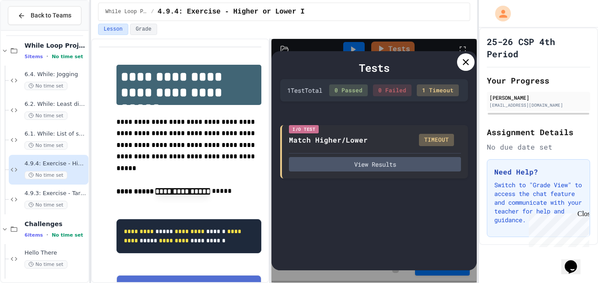
click at [460, 70] on div "Tests" at bounding box center [374, 68] width 188 height 16
click at [468, 69] on div at bounding box center [466, 62] width 18 height 18
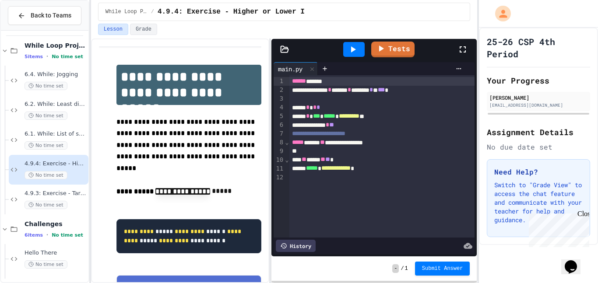
click at [353, 53] on icon at bounding box center [353, 49] width 11 height 11
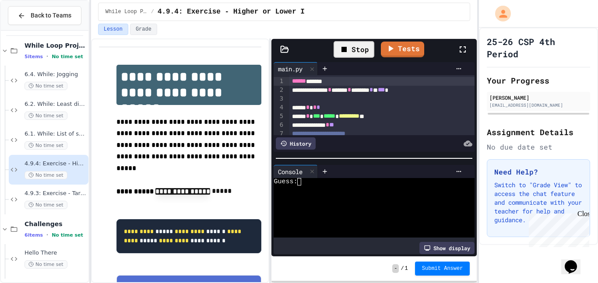
click at [303, 182] on textarea "Terminal input" at bounding box center [303, 181] width 4 height 7
click at [356, 43] on div "Stop" at bounding box center [354, 49] width 41 height 17
click at [464, 51] on icon at bounding box center [463, 49] width 11 height 11
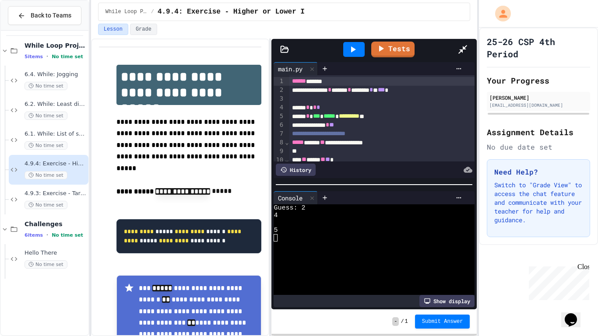
click at [351, 46] on icon at bounding box center [353, 49] width 5 height 6
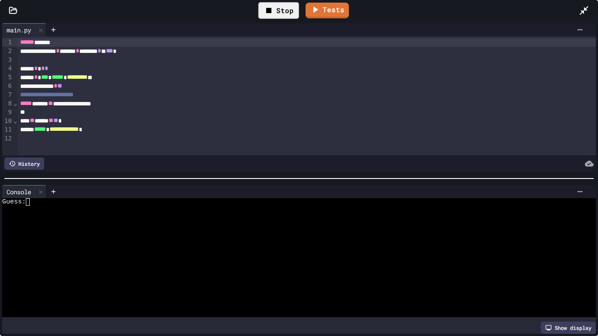
click at [279, 11] on div "Stop" at bounding box center [278, 10] width 41 height 17
click at [67, 113] on div at bounding box center [307, 112] width 579 height 9
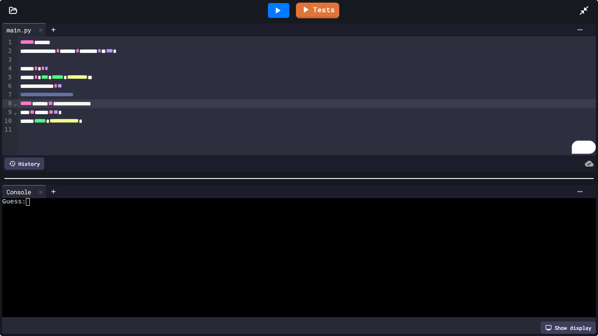
click at [278, 8] on icon at bounding box center [277, 10] width 11 height 11
click at [33, 207] on div at bounding box center [295, 209] width 587 height 7
click at [279, 6] on div "Stop" at bounding box center [278, 10] width 41 height 17
click at [348, 1] on div "Tests" at bounding box center [302, 11] width 553 height 24
click at [329, 7] on link "Tests" at bounding box center [317, 9] width 40 height 17
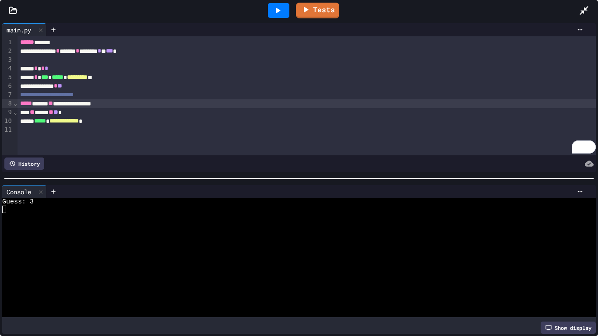
click at [583, 8] on icon at bounding box center [584, 10] width 11 height 11
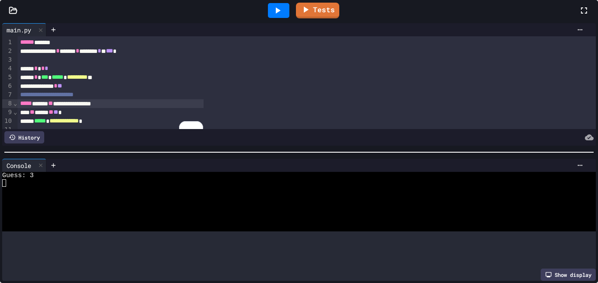
click at [466, 67] on icon at bounding box center [466, 62] width 11 height 11
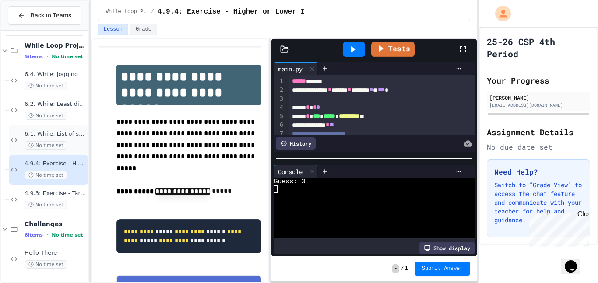
click at [61, 137] on span "6.1. While: List of squares" at bounding box center [56, 134] width 62 height 7
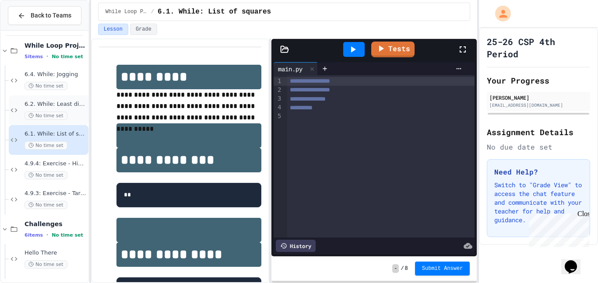
click at [70, 102] on span "6.2. While: Least divisor" at bounding box center [56, 104] width 62 height 7
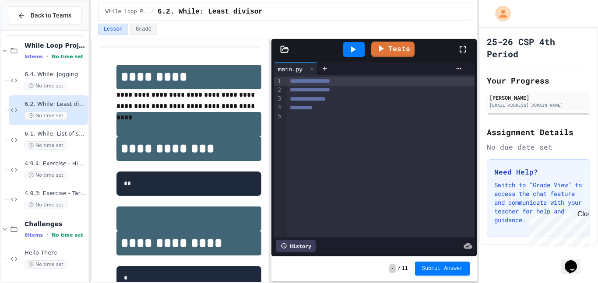
click at [305, 119] on div at bounding box center [381, 117] width 188 height 9
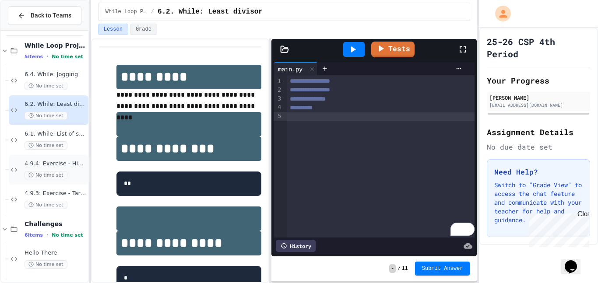
click at [71, 168] on div "4.9.4: Exercise - Higher or Lower I No time set" at bounding box center [56, 169] width 62 height 19
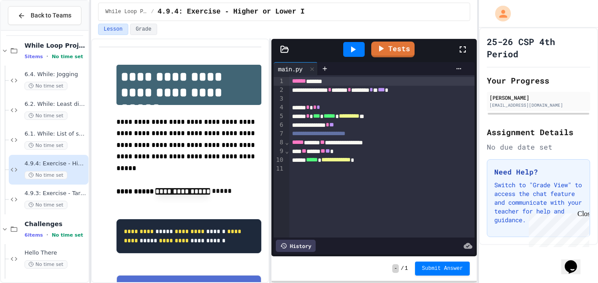
click at [327, 99] on div at bounding box center [382, 99] width 186 height 9
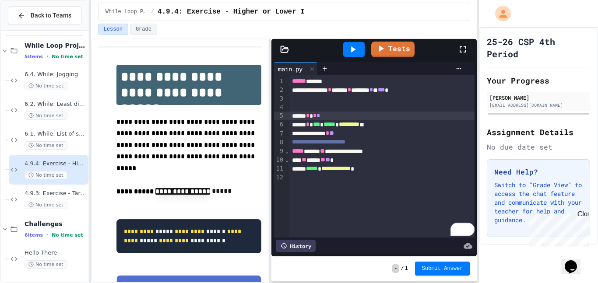
click at [333, 116] on div "***** * * *" at bounding box center [382, 116] width 186 height 9
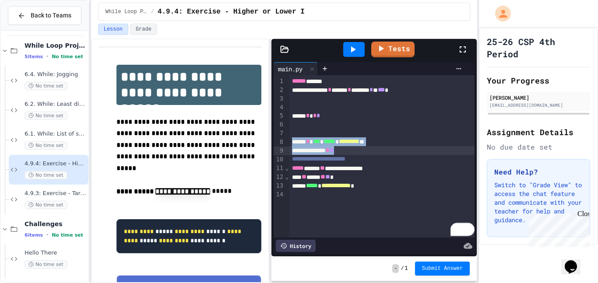
drag, startPoint x: 293, startPoint y: 143, endPoint x: 356, endPoint y: 150, distance: 63.4
click at [356, 150] on div "**********" at bounding box center [382, 156] width 186 height 162
copy div "**********"
click at [380, 160] on div "**********" at bounding box center [382, 159] width 186 height 9
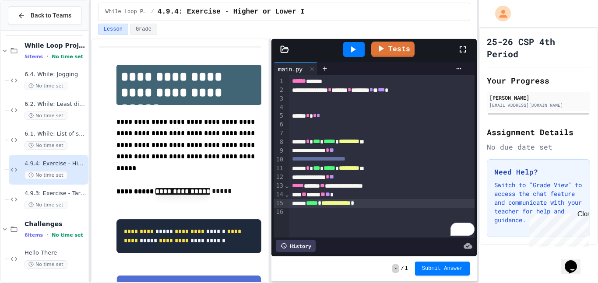
click at [388, 203] on div "**********" at bounding box center [382, 203] width 186 height 9
click at [385, 89] on span "***" at bounding box center [381, 90] width 7 height 6
click at [406, 121] on div "To enrich screen reader interactions, please activate Accessibility in Grammarl…" at bounding box center [382, 124] width 186 height 9
click at [304, 134] on div "To enrich screen reader interactions, please activate Accessibility in Grammarl…" at bounding box center [382, 133] width 186 height 9
click at [68, 105] on span "6.2. While: Least divisor" at bounding box center [56, 104] width 62 height 7
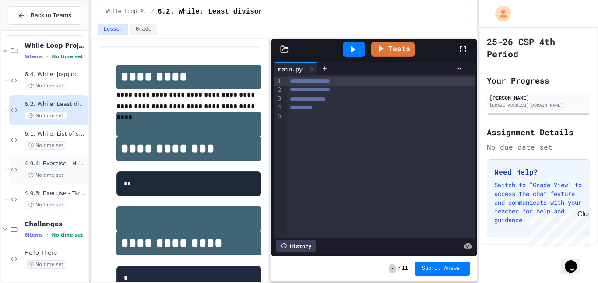
click at [67, 173] on div "No time set" at bounding box center [56, 175] width 62 height 8
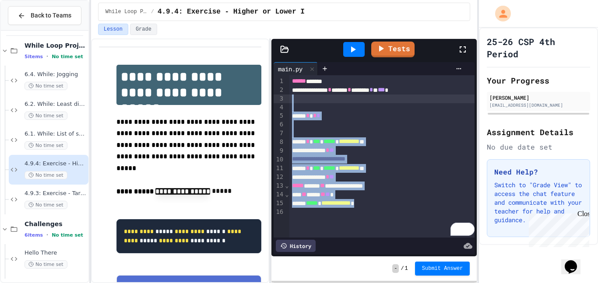
drag, startPoint x: 392, startPoint y: 204, endPoint x: 291, endPoint y: 96, distance: 147.5
click at [291, 96] on div "**********" at bounding box center [382, 156] width 186 height 162
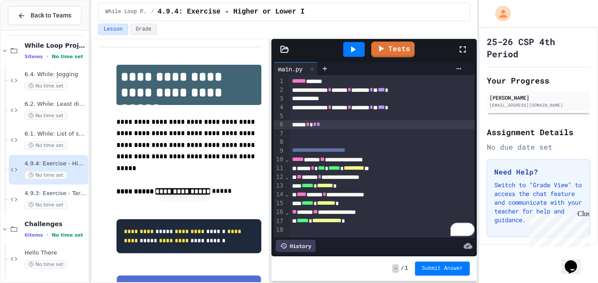
click at [332, 126] on div "***** * * *" at bounding box center [382, 124] width 186 height 9
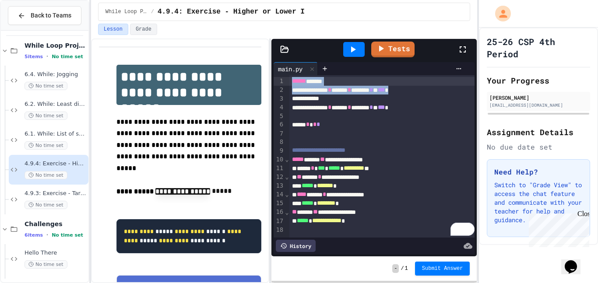
drag, startPoint x: 438, startPoint y: 92, endPoint x: 292, endPoint y: 79, distance: 146.8
click at [292, 79] on div "**********" at bounding box center [382, 156] width 186 height 162
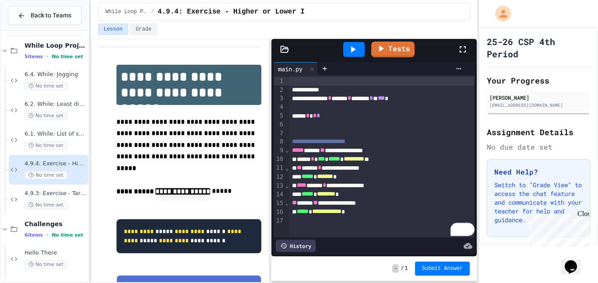
click at [292, 92] on div "**********" at bounding box center [382, 90] width 186 height 9
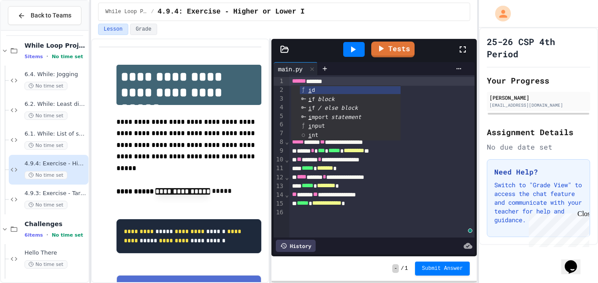
click at [349, 46] on icon at bounding box center [353, 49] width 11 height 11
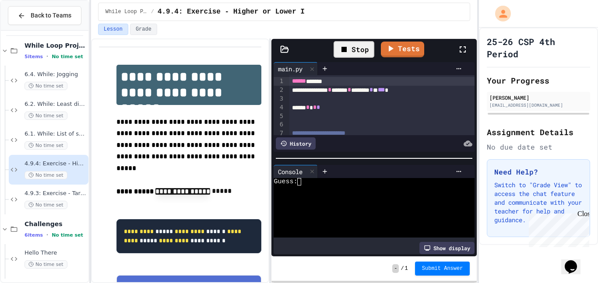
click at [304, 182] on textarea "Terminal input" at bounding box center [303, 181] width 4 height 7
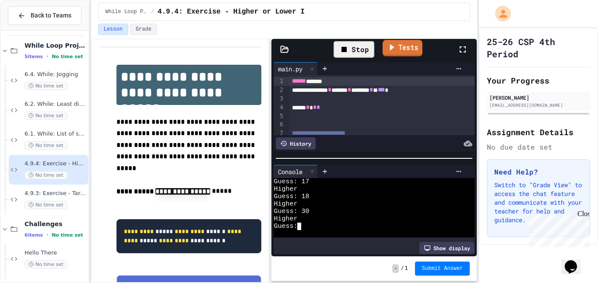
click at [406, 53] on link "Tests" at bounding box center [403, 48] width 40 height 17
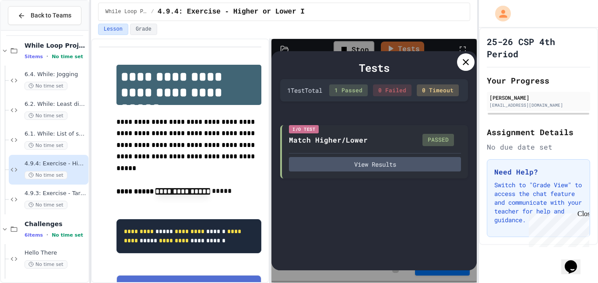
click at [459, 63] on div at bounding box center [466, 62] width 18 height 18
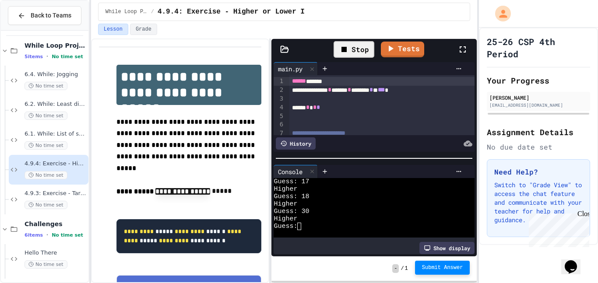
click at [441, 270] on span "Submit Answer" at bounding box center [442, 268] width 41 height 7
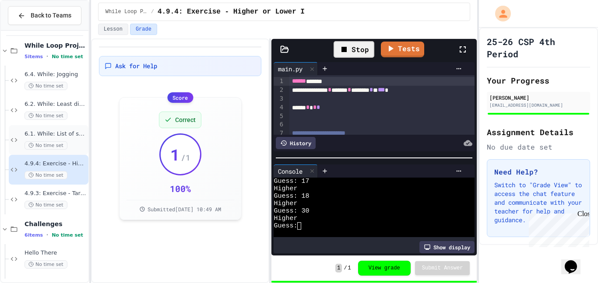
click at [71, 140] on div "6.1. While: List of squares No time set" at bounding box center [56, 140] width 62 height 19
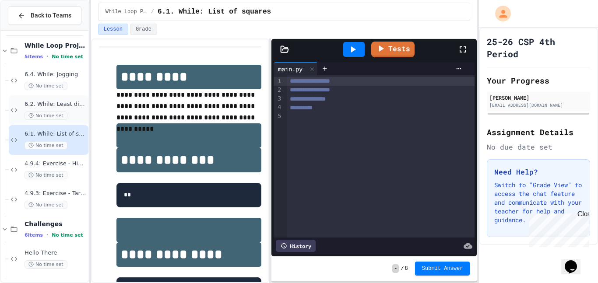
click at [70, 114] on div "No time set" at bounding box center [56, 116] width 62 height 8
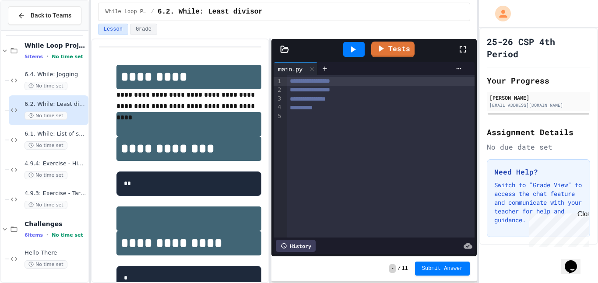
click at [311, 119] on div at bounding box center [381, 117] width 188 height 9
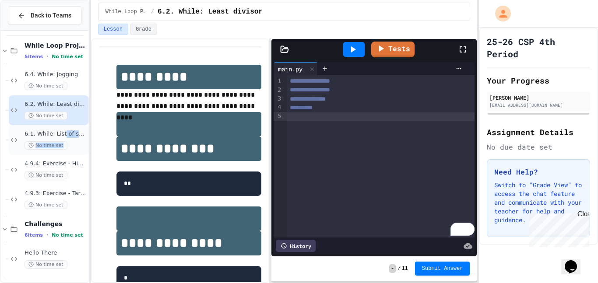
drag, startPoint x: 62, startPoint y: 131, endPoint x: 71, endPoint y: 148, distance: 19.8
click at [71, 148] on div "6.1. While: List of squares No time set" at bounding box center [56, 140] width 62 height 19
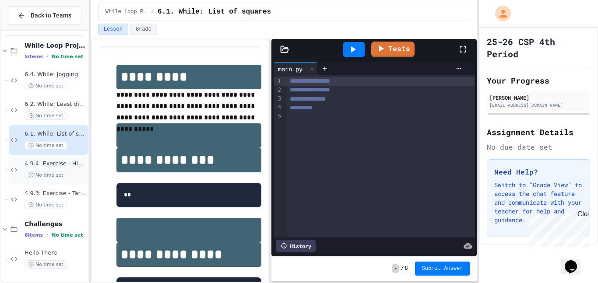
click at [60, 179] on span "No time set" at bounding box center [46, 175] width 43 height 8
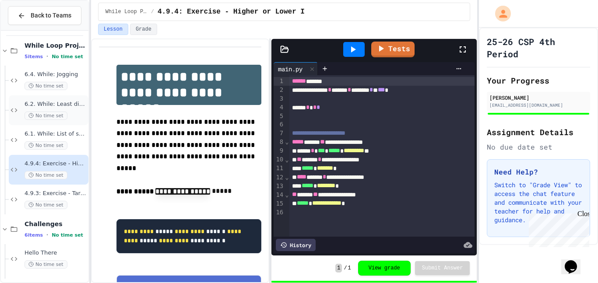
click at [73, 116] on div "No time set" at bounding box center [56, 116] width 62 height 8
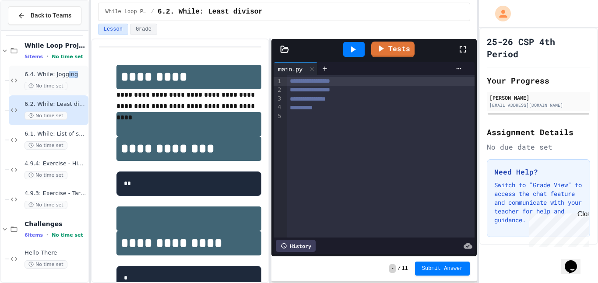
click at [67, 78] on div "6.4. While: Jogging No time set" at bounding box center [56, 80] width 62 height 19
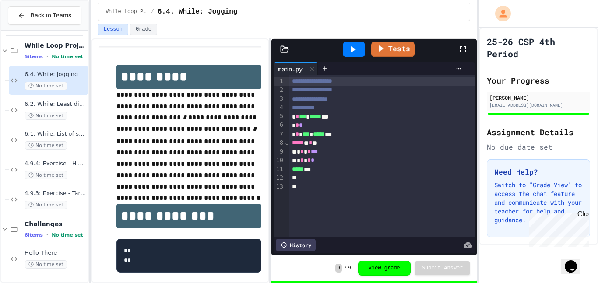
click at [210, 175] on p "**********" at bounding box center [188, 159] width 145 height 46
drag, startPoint x: 210, startPoint y: 175, endPoint x: 210, endPoint y: 170, distance: 4.4
click at [210, 170] on p "**********" at bounding box center [188, 159] width 145 height 46
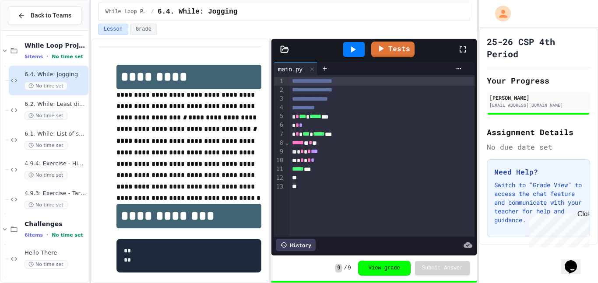
click at [210, 167] on p "**********" at bounding box center [188, 159] width 145 height 46
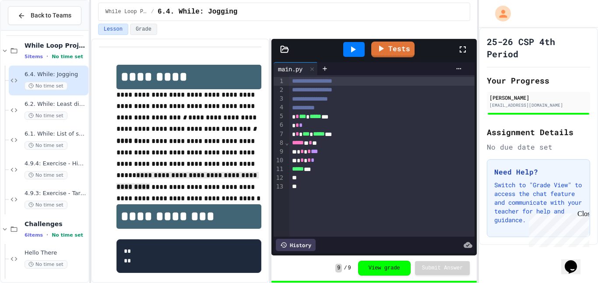
click at [210, 167] on p "**********" at bounding box center [188, 159] width 145 height 46
click at [241, 180] on p "**********" at bounding box center [188, 159] width 145 height 46
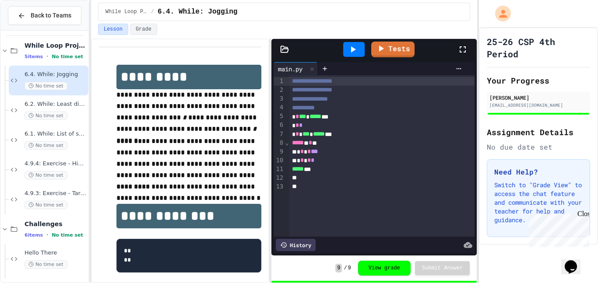
click at [241, 180] on p "**********" at bounding box center [188, 159] width 145 height 46
click at [80, 109] on div "6.2. While: Least divisor No time set" at bounding box center [56, 110] width 62 height 19
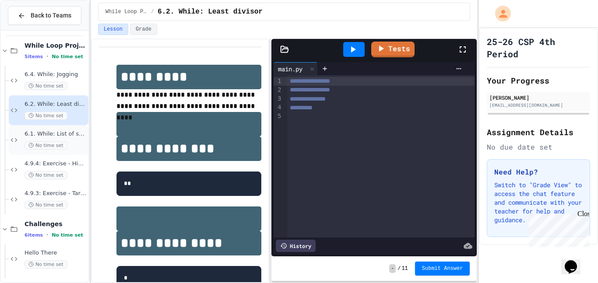
click at [74, 145] on div "No time set" at bounding box center [56, 145] width 62 height 8
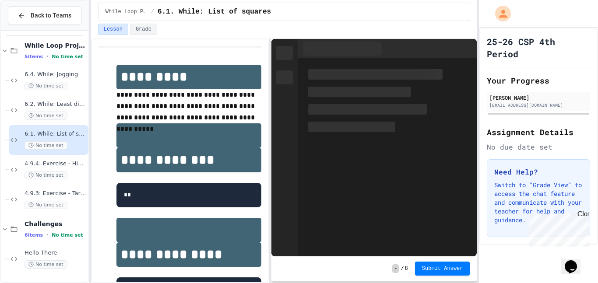
click at [74, 145] on div "No time set" at bounding box center [56, 145] width 62 height 8
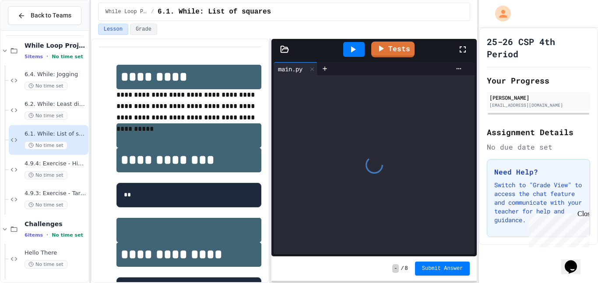
click at [74, 145] on div "No time set" at bounding box center [56, 145] width 62 height 8
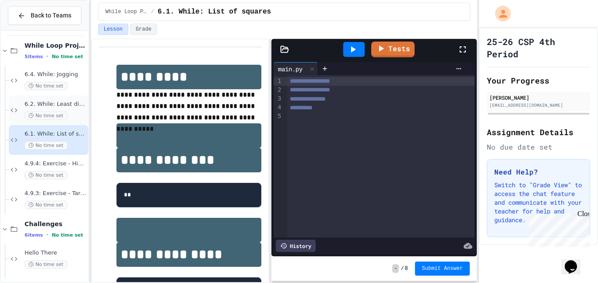
click at [72, 112] on div "No time set" at bounding box center [56, 116] width 62 height 8
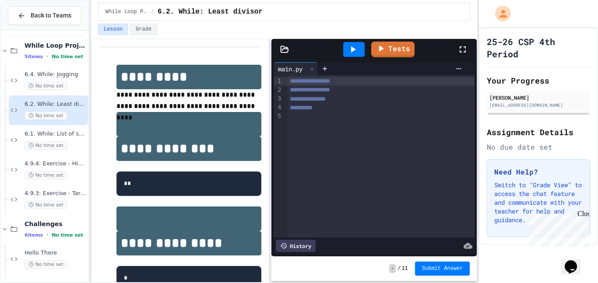
click at [313, 122] on div "**********" at bounding box center [381, 156] width 188 height 162
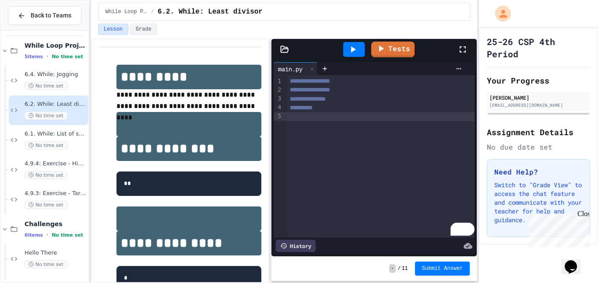
scroll to position [184, 0]
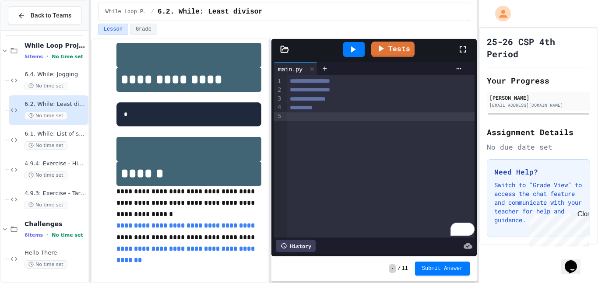
click at [196, 248] on link "**********" at bounding box center [186, 255] width 140 height 18
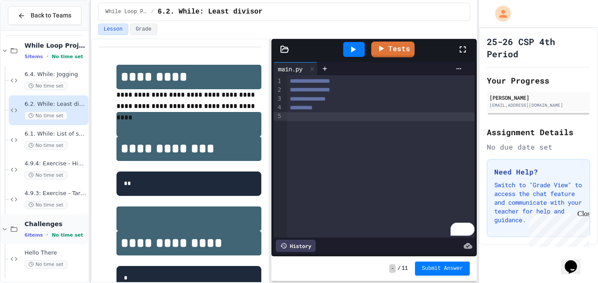
click at [69, 227] on span "Challenges" at bounding box center [56, 224] width 62 height 8
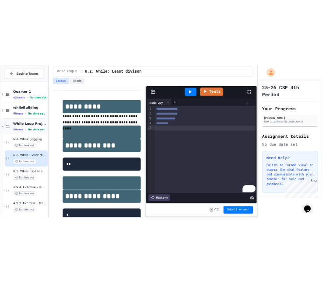
scroll to position [34, 0]
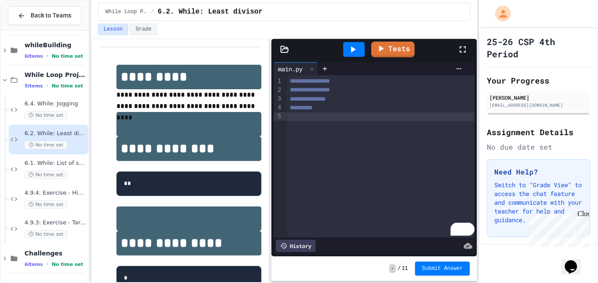
click at [321, 117] on div "To enrich screen reader interactions, please activate Accessibility in Grammarl…" at bounding box center [381, 117] width 188 height 9
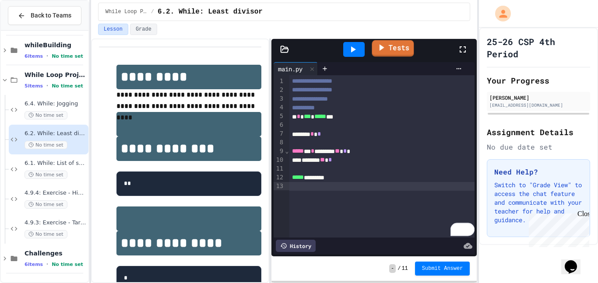
click at [382, 52] on icon at bounding box center [381, 47] width 10 height 11
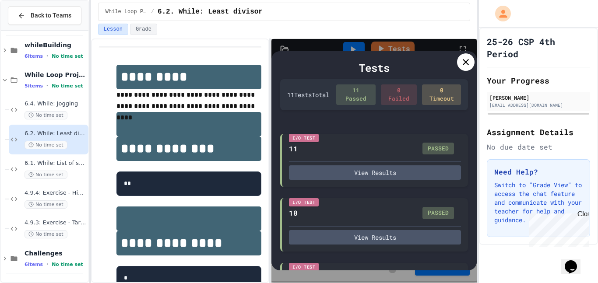
click at [466, 60] on icon at bounding box center [466, 62] width 11 height 11
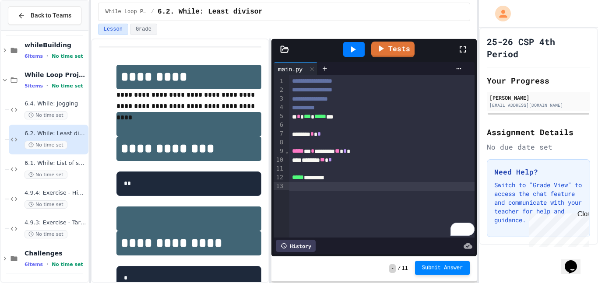
click at [436, 271] on span "Submit Answer" at bounding box center [442, 268] width 41 height 7
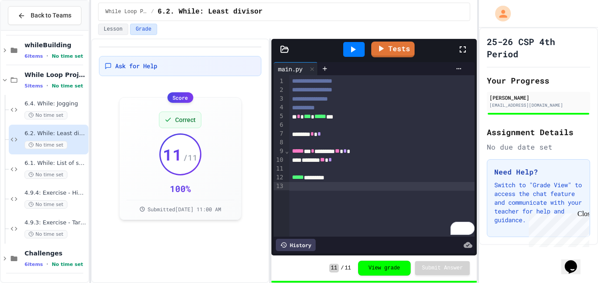
click at [71, 169] on div "6.1. While: List of squares No time set" at bounding box center [56, 169] width 62 height 19
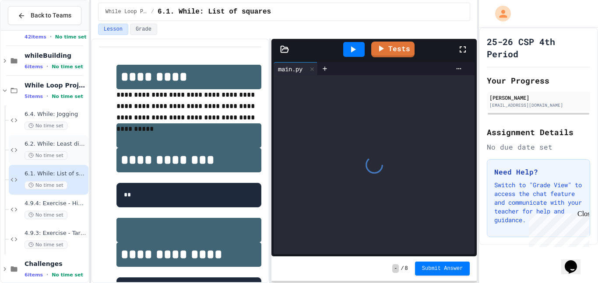
click at [65, 147] on span "6.2. While: Least divisor" at bounding box center [56, 144] width 62 height 7
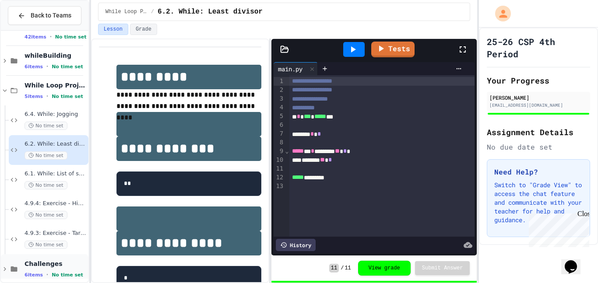
click at [21, 268] on div "Challenges 6 items • No time set" at bounding box center [45, 269] width 88 height 30
click at [592, 186] on div "25-26 CSP 4th Period Your Progress [PERSON_NAME] [EMAIL_ADDRESS][DOMAIN_NAME] A…" at bounding box center [538, 137] width 119 height 218
click at [67, 181] on div "No time set" at bounding box center [56, 185] width 62 height 8
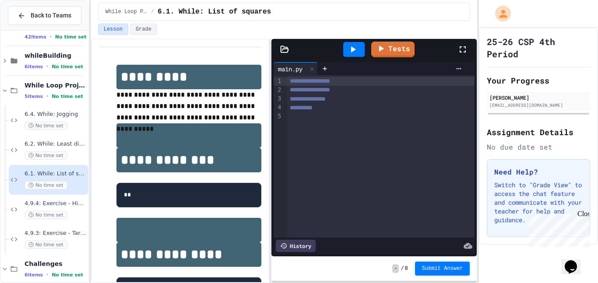
click at [321, 120] on div at bounding box center [381, 117] width 188 height 9
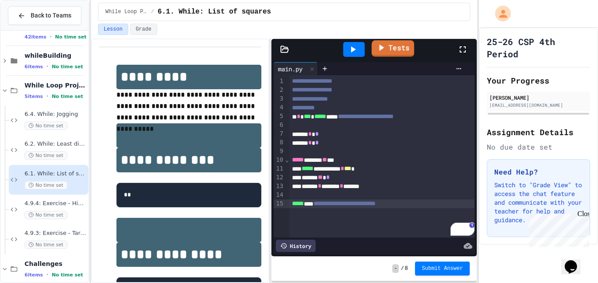
click at [402, 48] on link "Tests" at bounding box center [393, 48] width 42 height 17
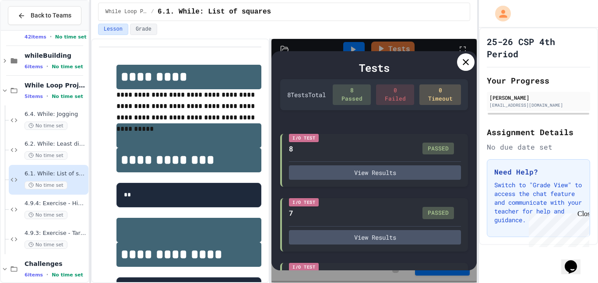
click at [465, 61] on icon at bounding box center [466, 62] width 6 height 6
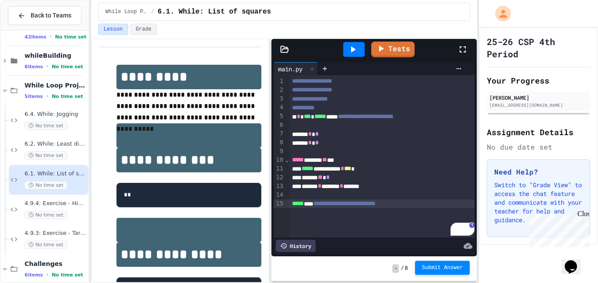
click at [449, 264] on button "Submit Answer" at bounding box center [442, 268] width 55 height 14
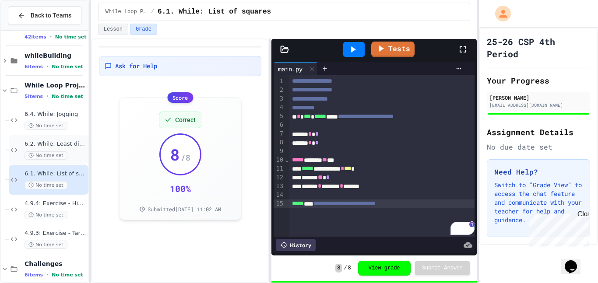
click at [74, 161] on div "6.2. While: Least divisor No time set" at bounding box center [49, 150] width 80 height 30
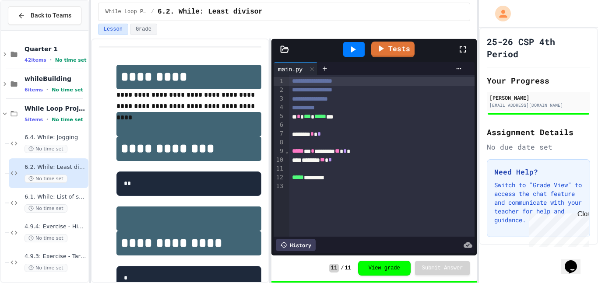
scroll to position [23, 0]
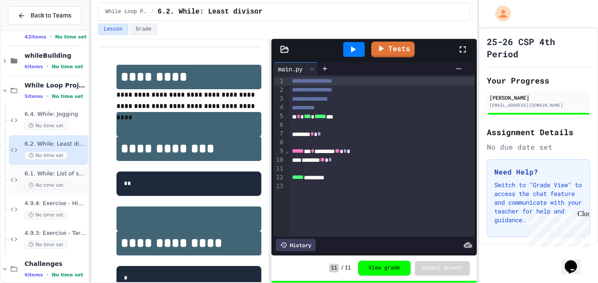
click at [70, 177] on span "6.1. While: List of squares" at bounding box center [56, 173] width 62 height 7
